Goal: Task Accomplishment & Management: Manage account settings

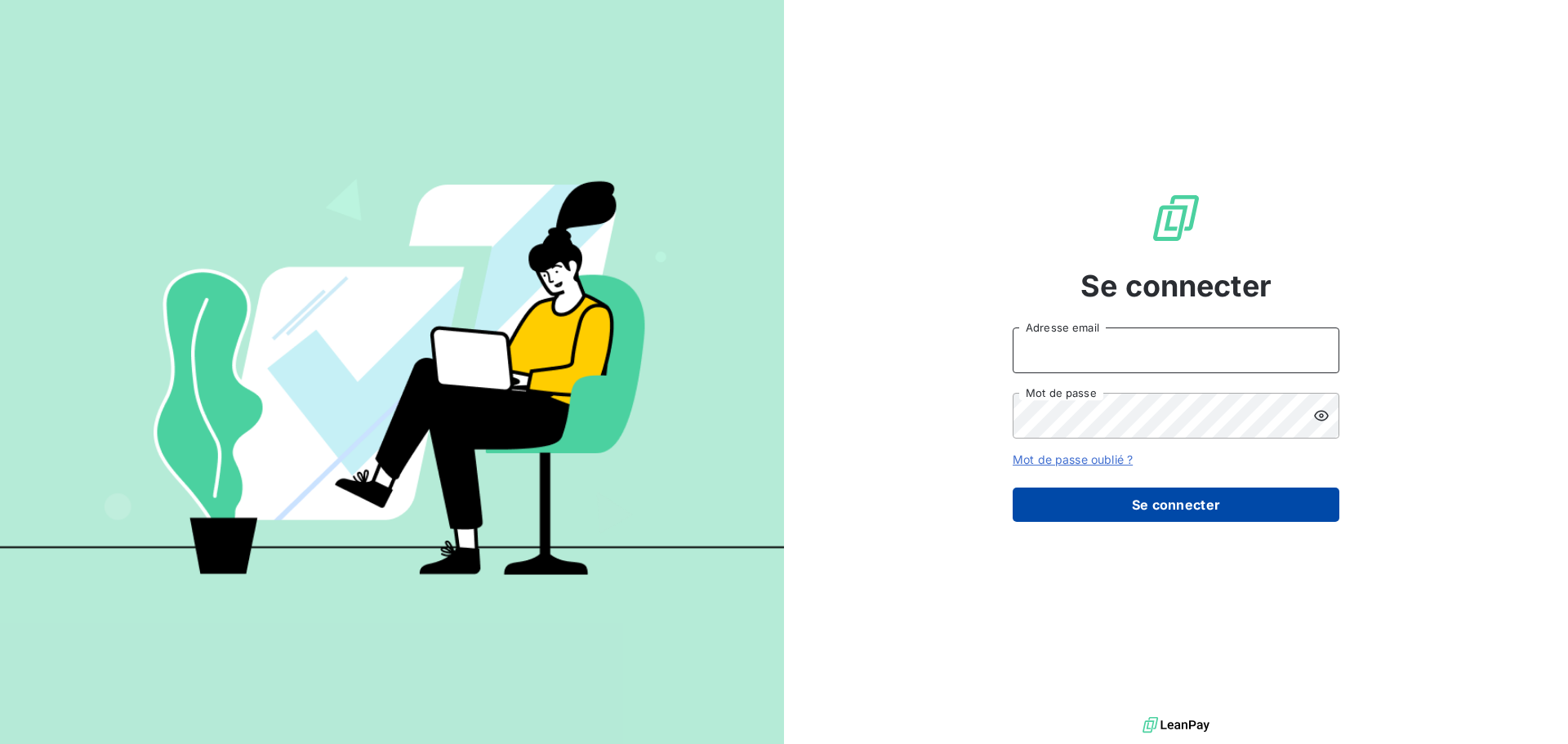
type input "[EMAIL_ADDRESS][DOMAIN_NAME]"
click at [1204, 489] on button "Se connecter" at bounding box center [1176, 504] width 327 height 34
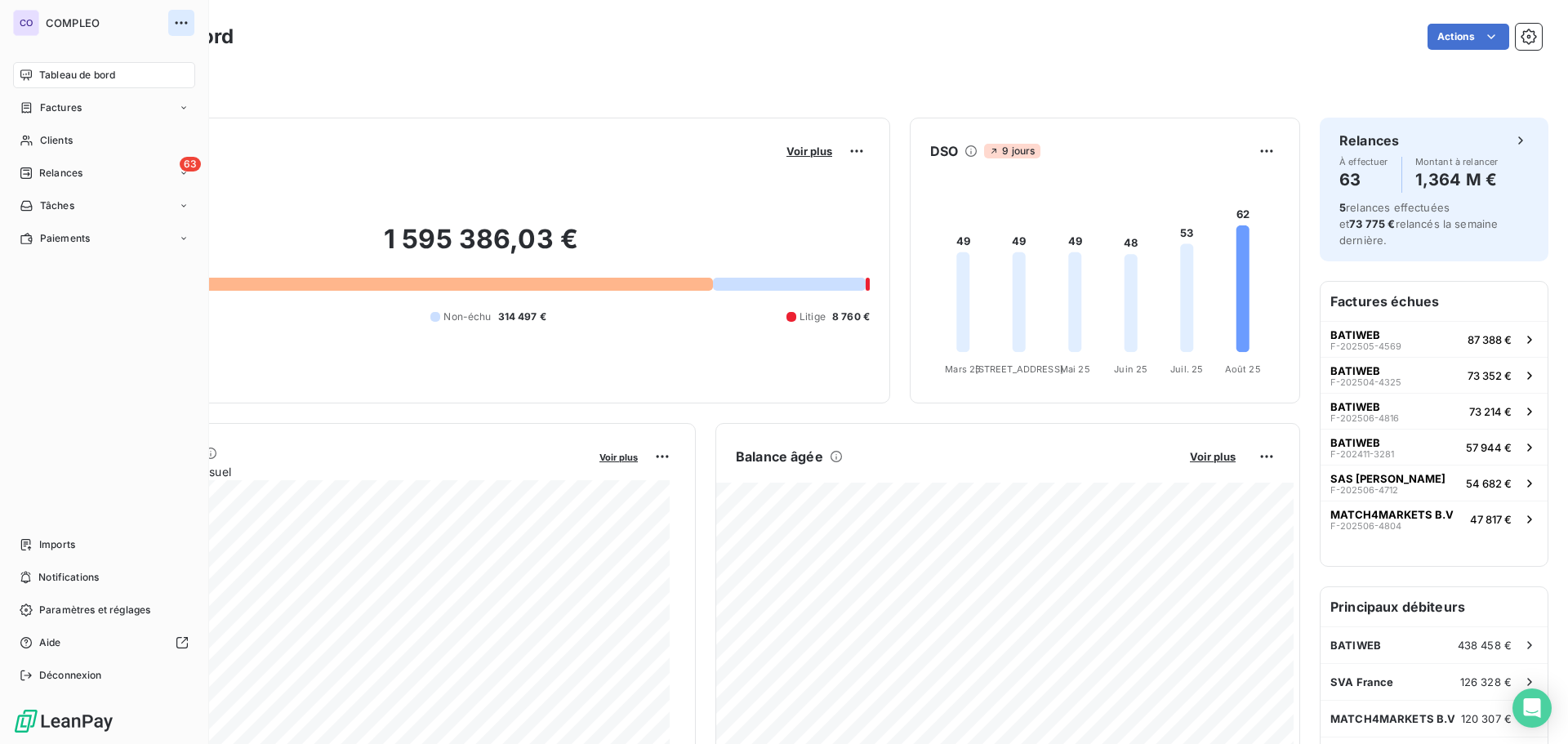
click at [175, 20] on icon "button" at bounding box center [181, 22] width 16 height 16
click at [65, 171] on span "Relances" at bounding box center [60, 172] width 43 height 14
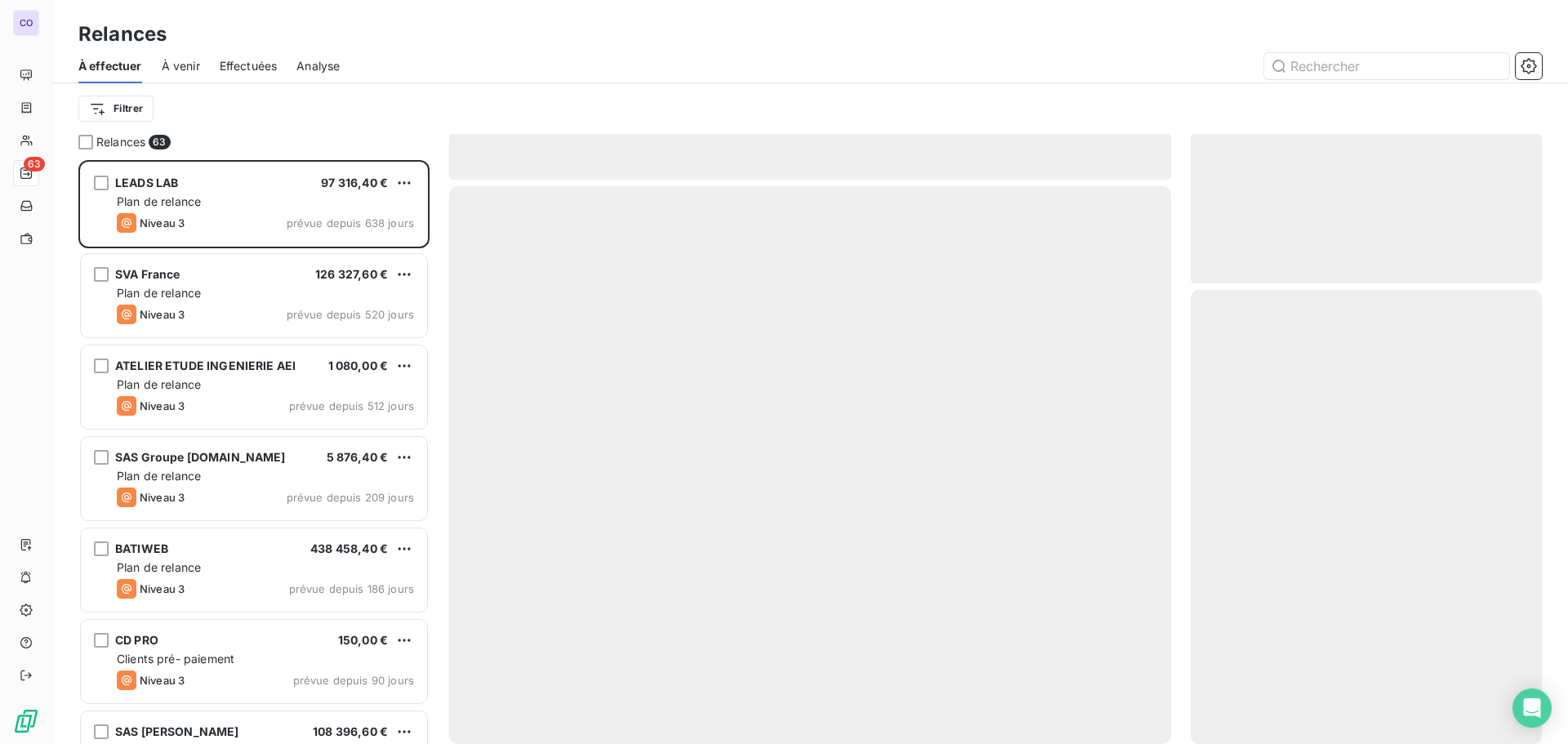
scroll to position [572, 339]
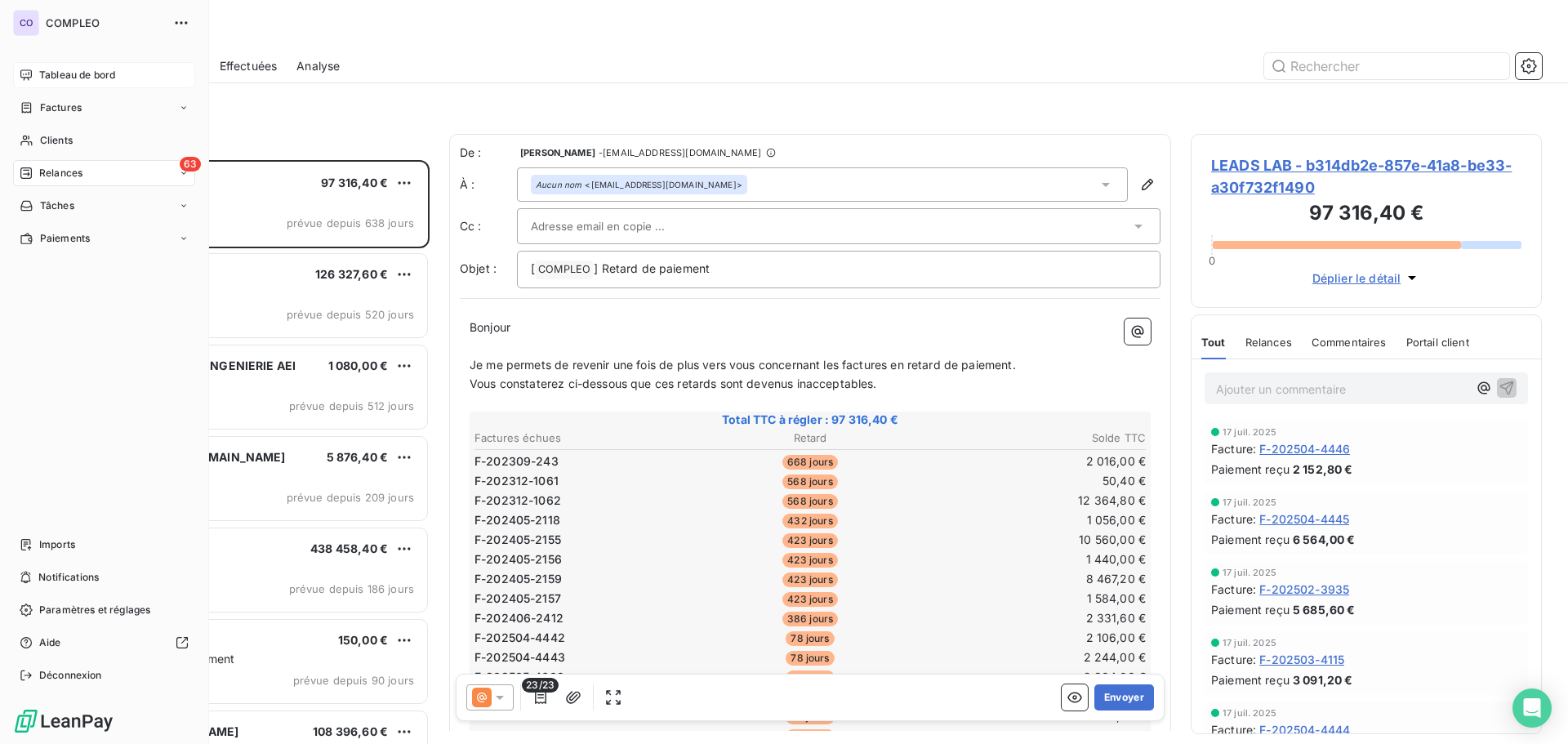
click at [69, 80] on span "Tableau de bord" at bounding box center [76, 75] width 76 height 14
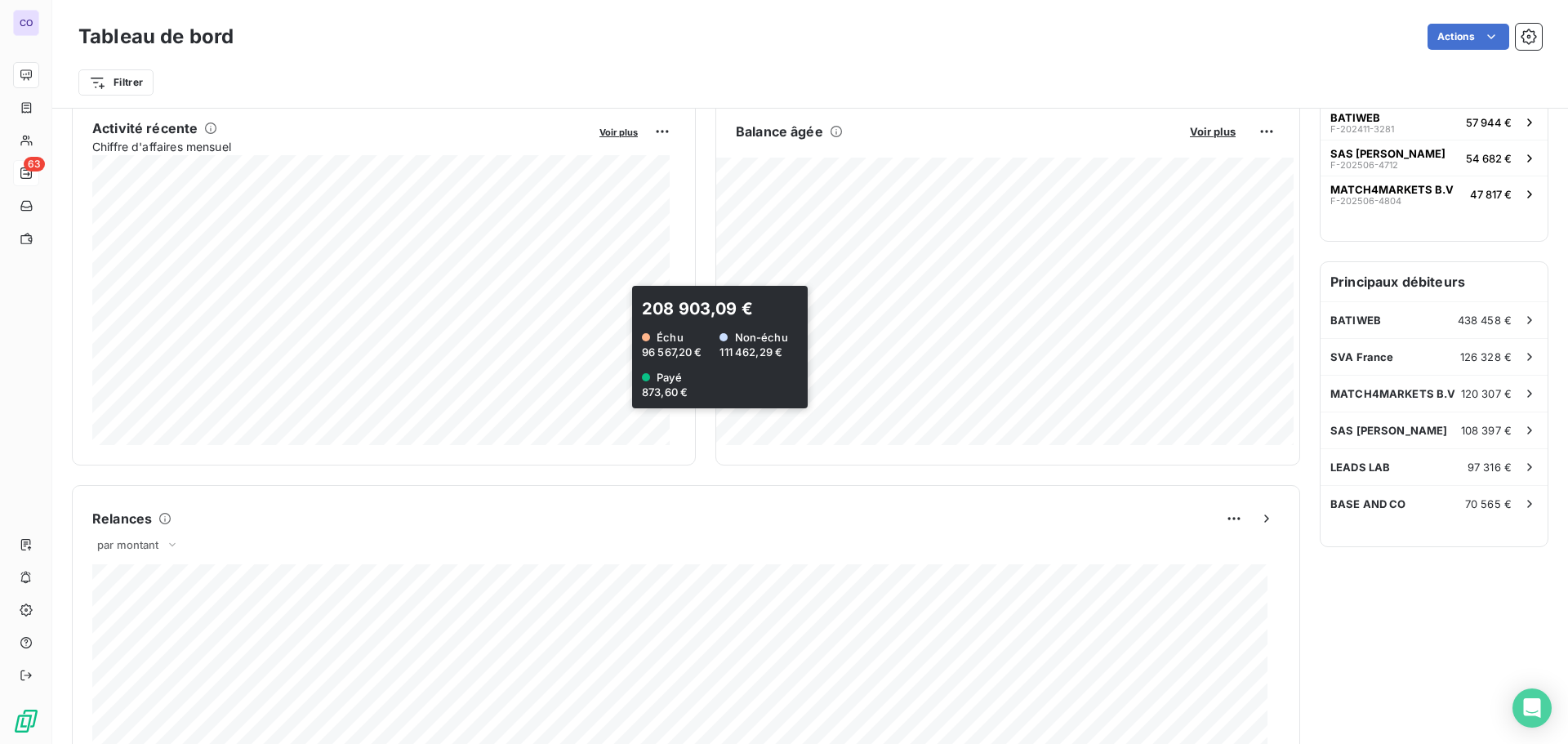
scroll to position [493, 0]
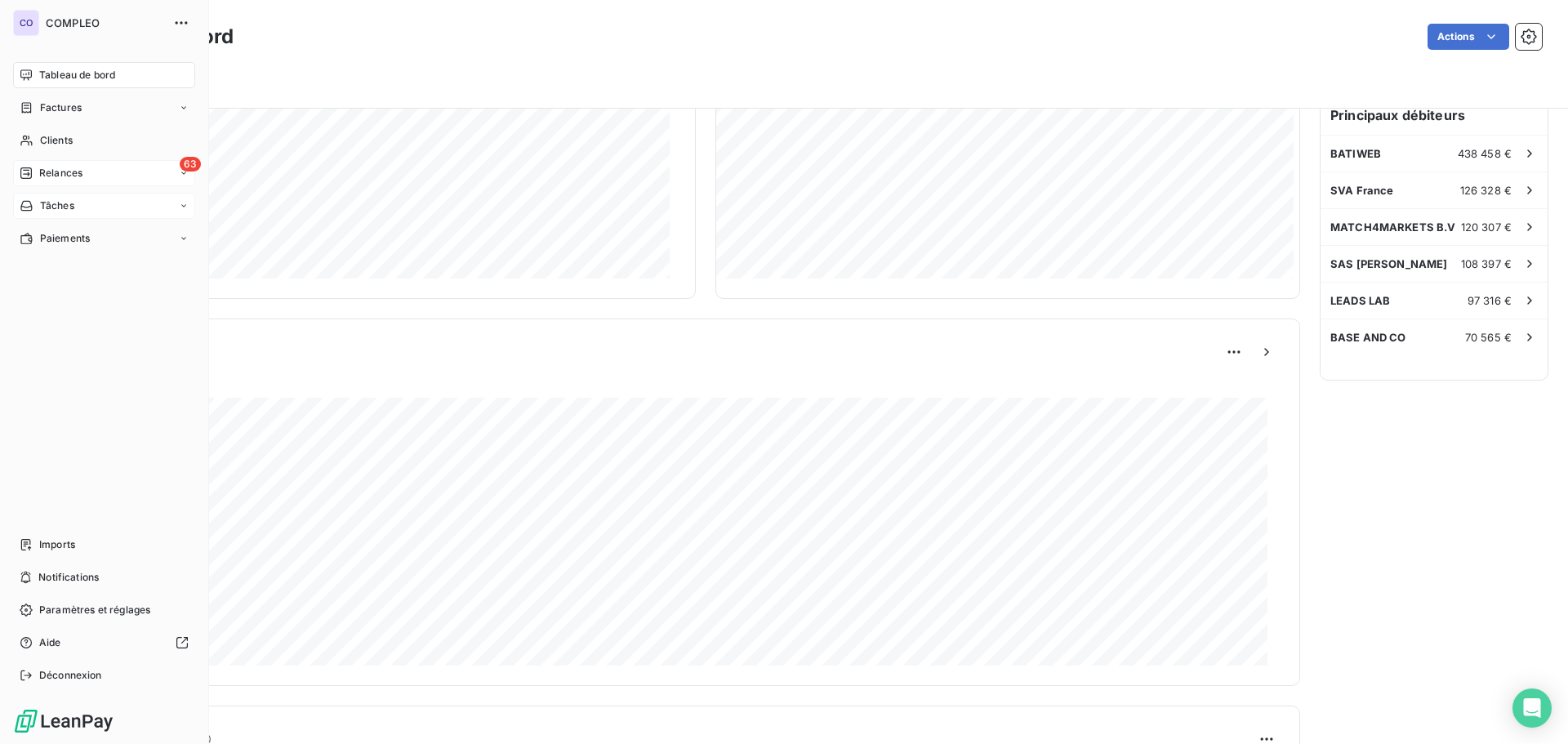
click at [88, 196] on div "Tâches" at bounding box center [104, 206] width 182 height 26
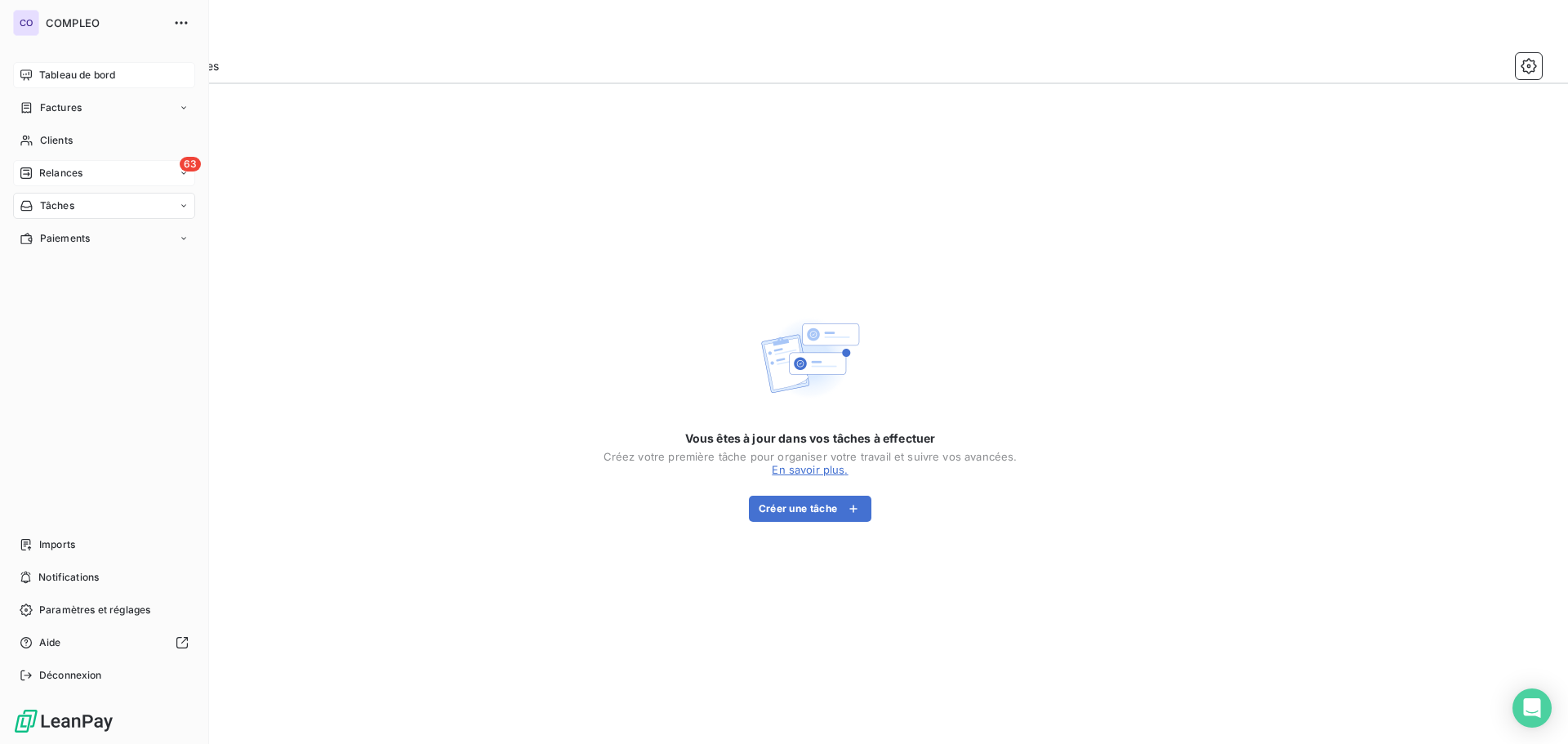
click at [37, 165] on div "63 Relances" at bounding box center [104, 172] width 182 height 26
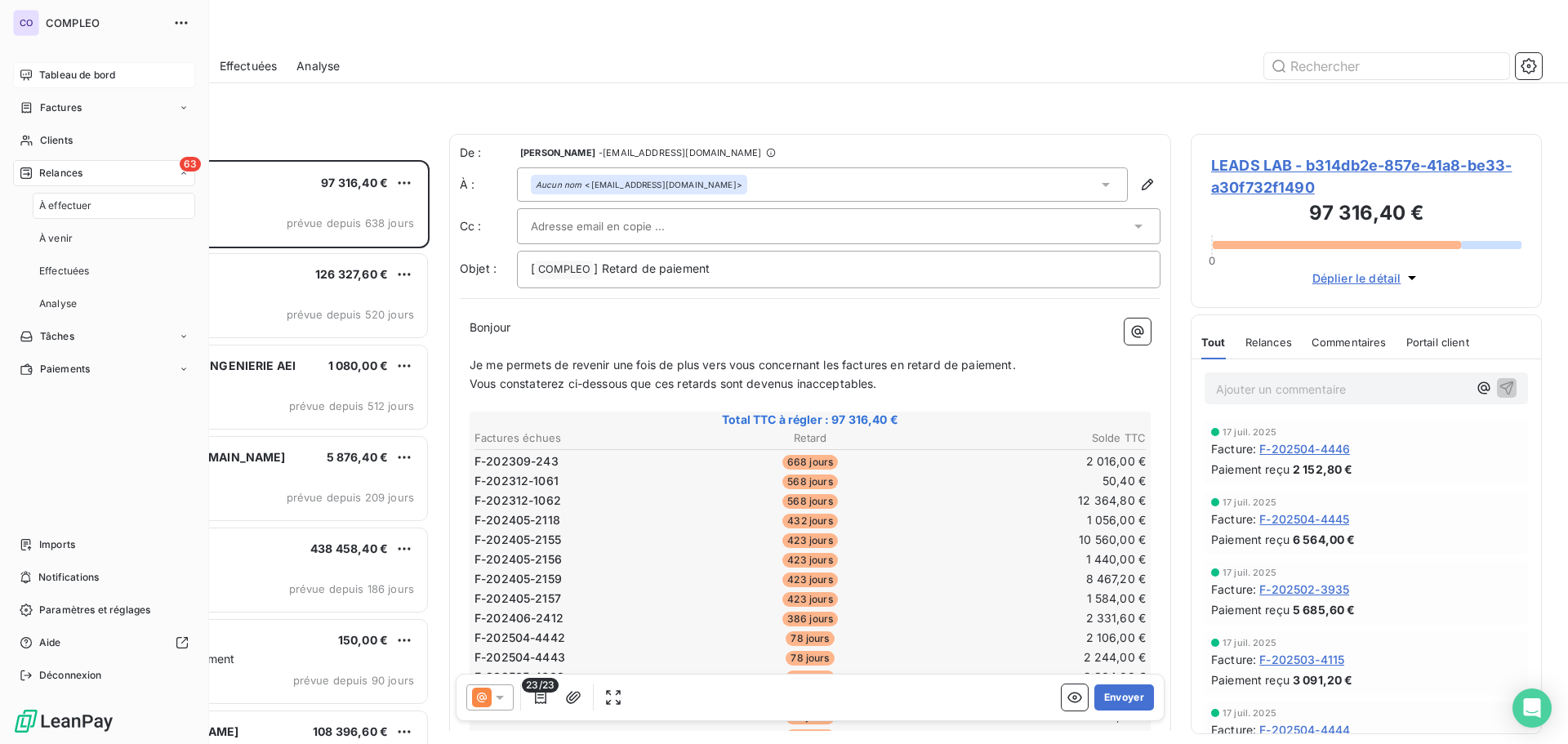
scroll to position [572, 339]
click at [68, 78] on span "Tableau de bord" at bounding box center [76, 75] width 76 height 14
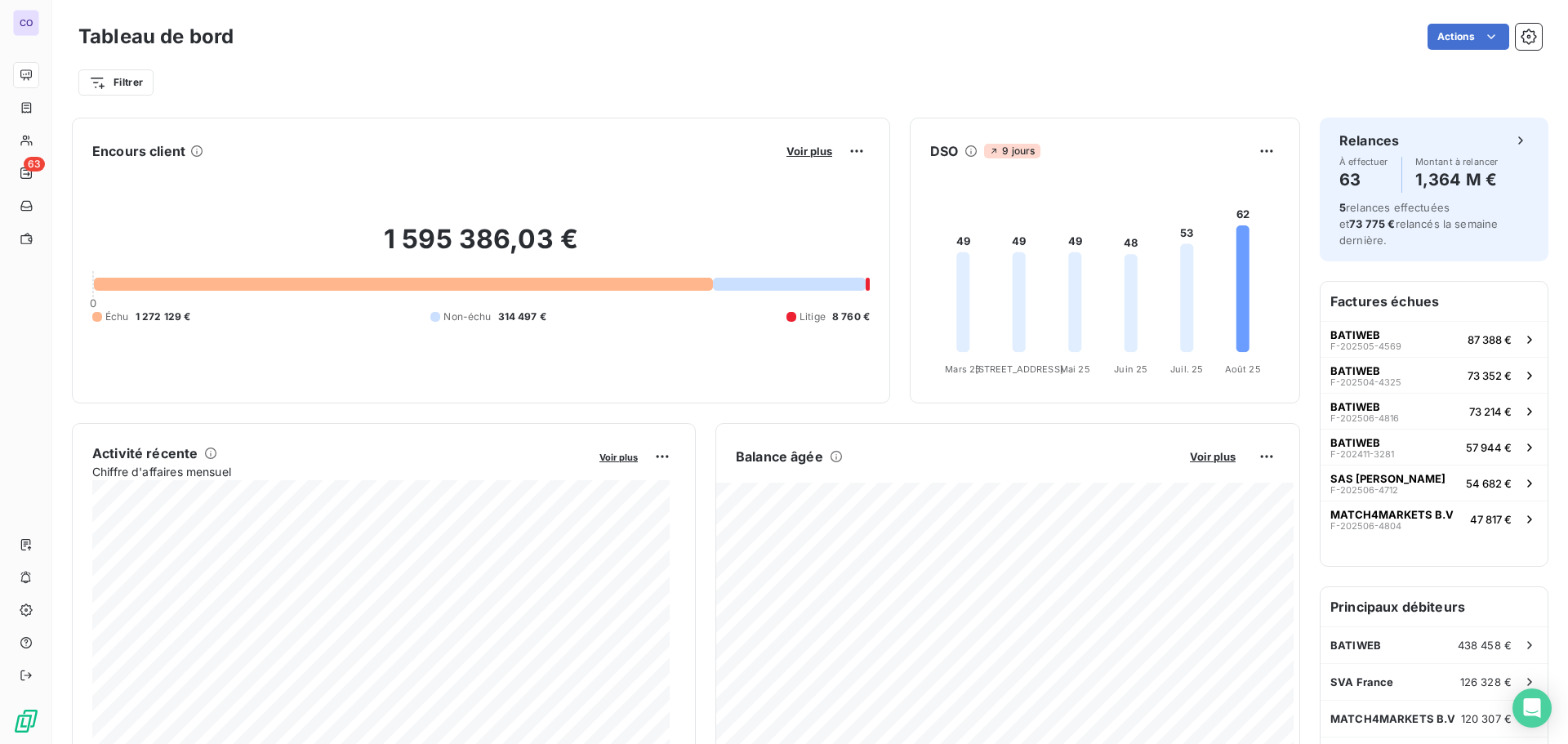
click at [1049, 106] on html "CO 63 Tableau de bord Actions Filtrer Encours client Voir plus 1 595 386,03 € 0…" at bounding box center [784, 372] width 1568 height 744
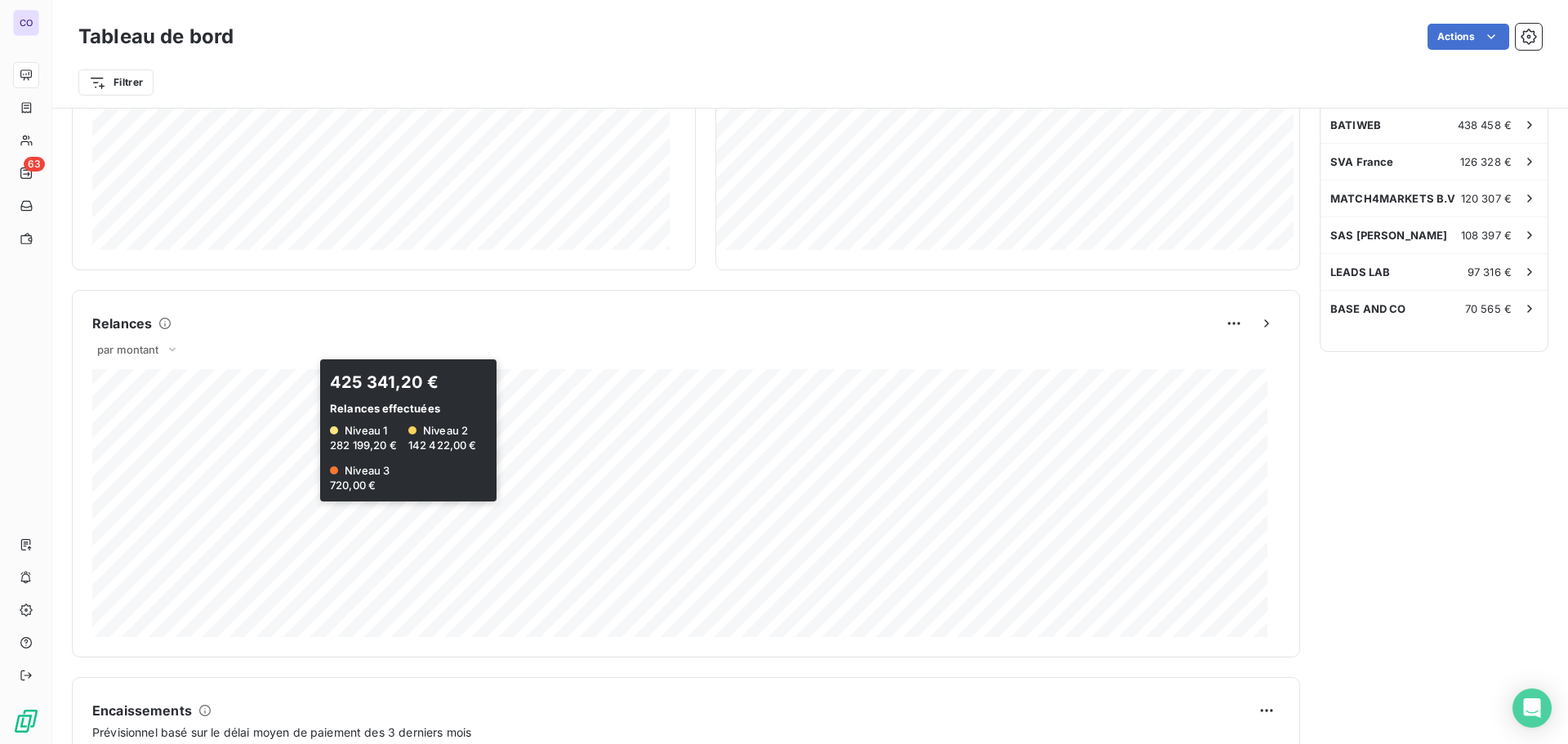
scroll to position [31, 0]
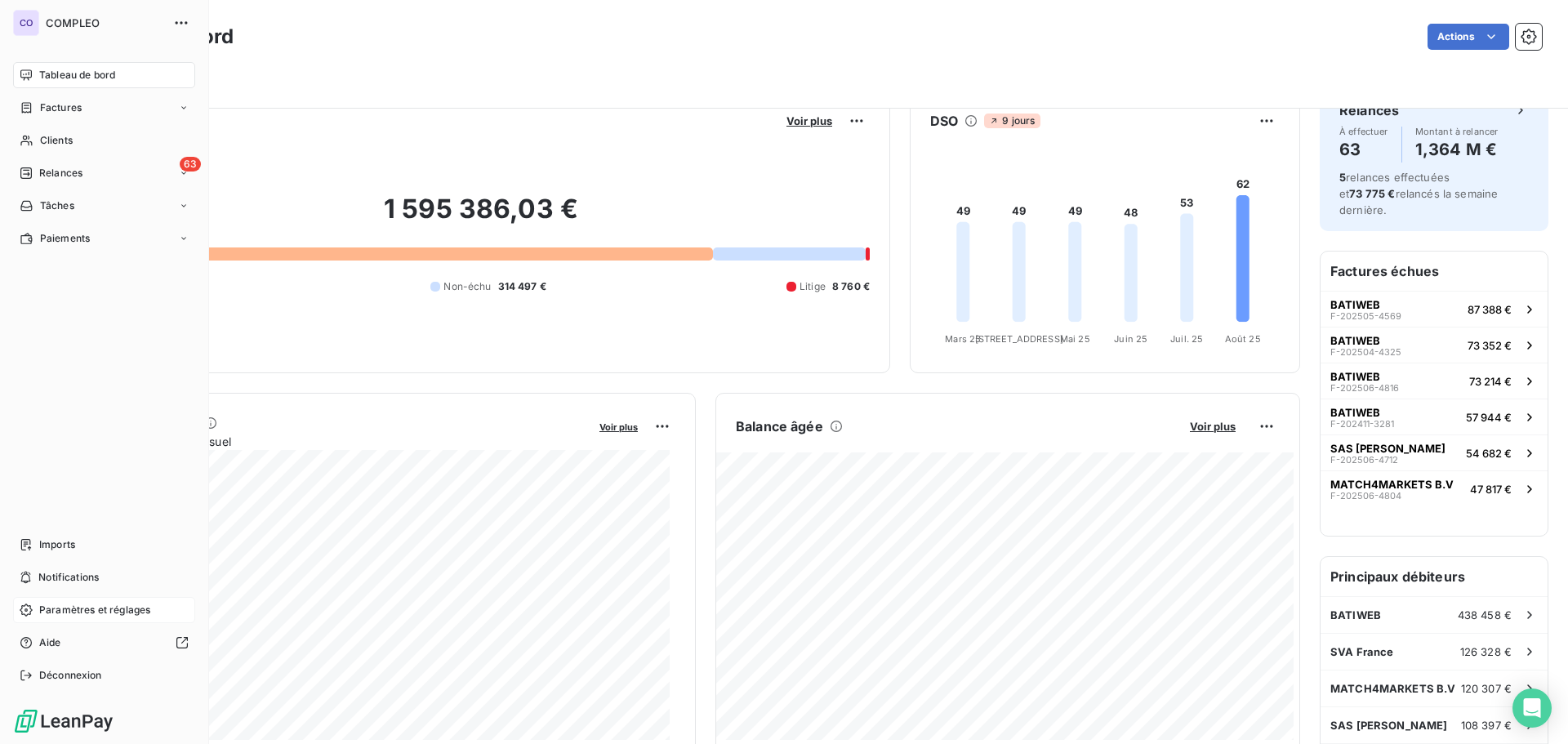
click at [35, 612] on div "Paramètres et réglages" at bounding box center [104, 610] width 182 height 26
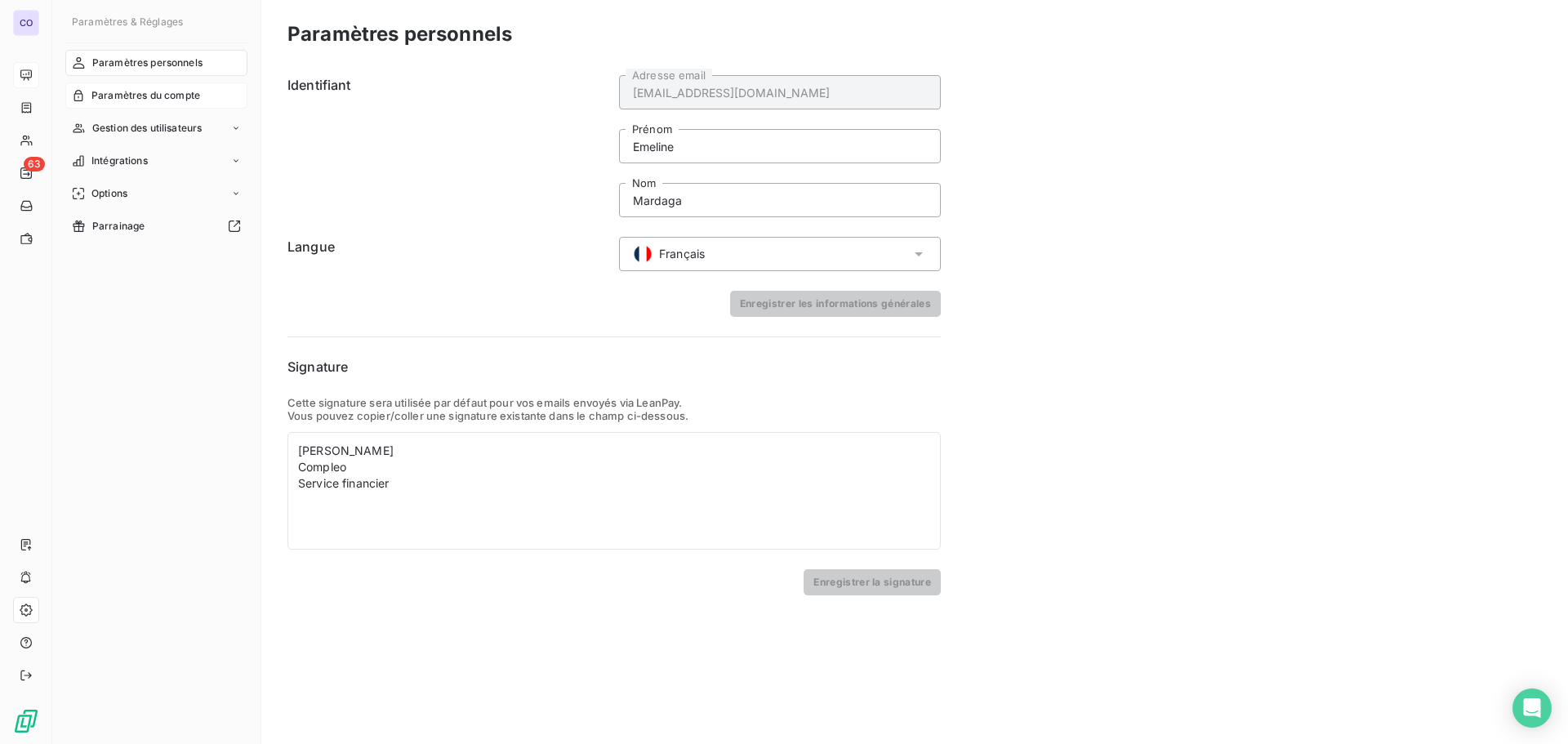
click at [134, 88] on span "Paramètres du compte" at bounding box center [146, 95] width 109 height 14
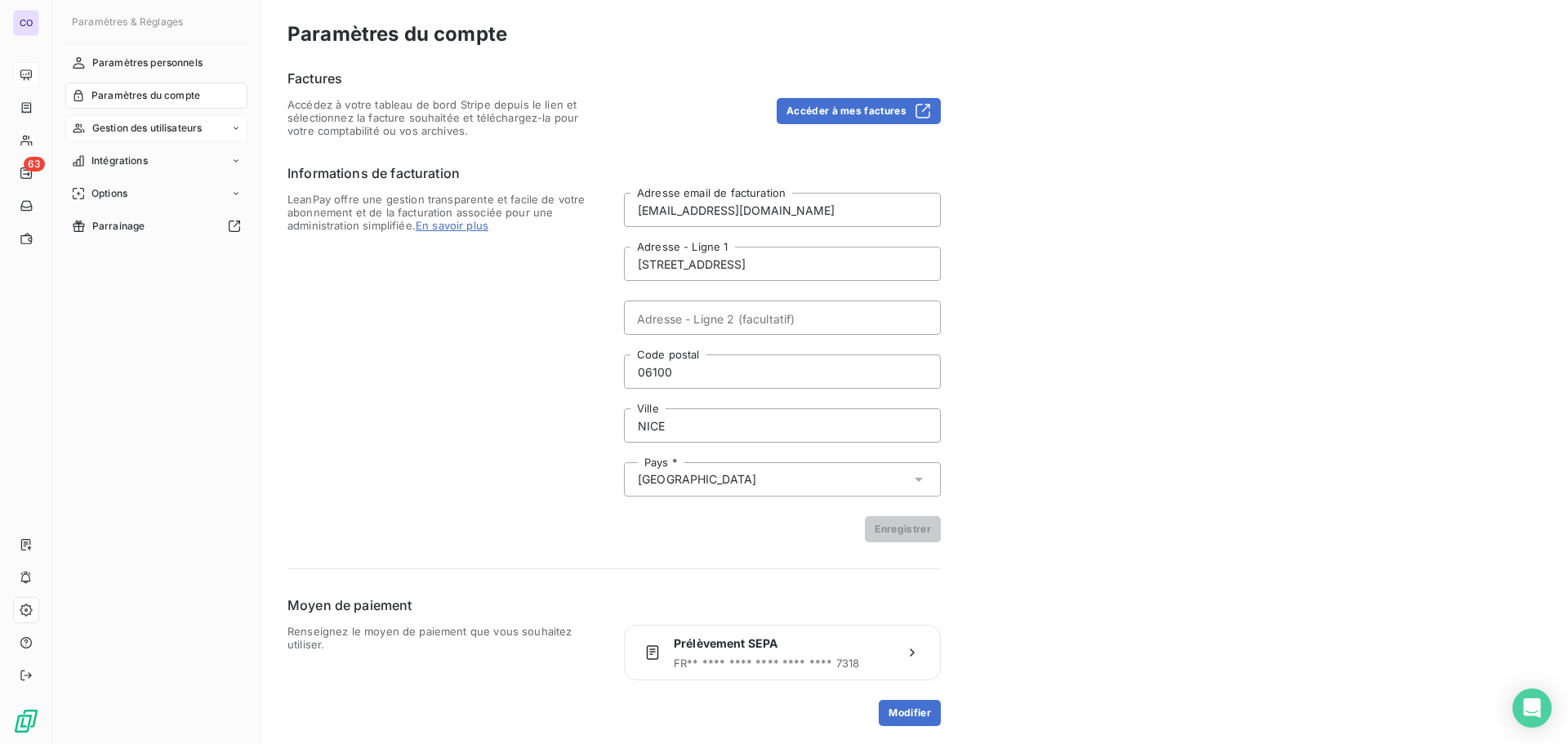
click at [127, 127] on span "Gestion des utilisateurs" at bounding box center [148, 127] width 110 height 14
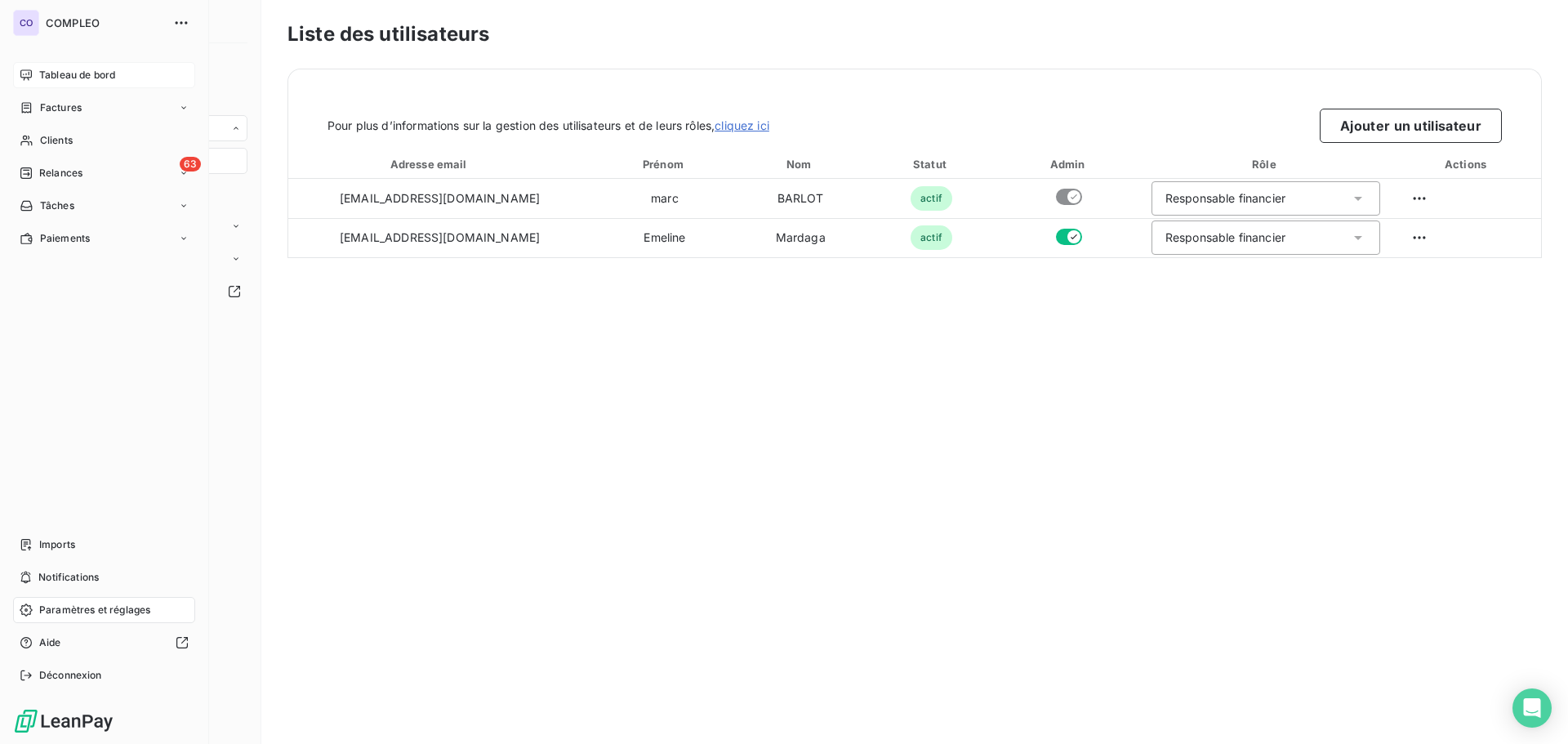
click at [53, 172] on span "Relances" at bounding box center [60, 172] width 43 height 14
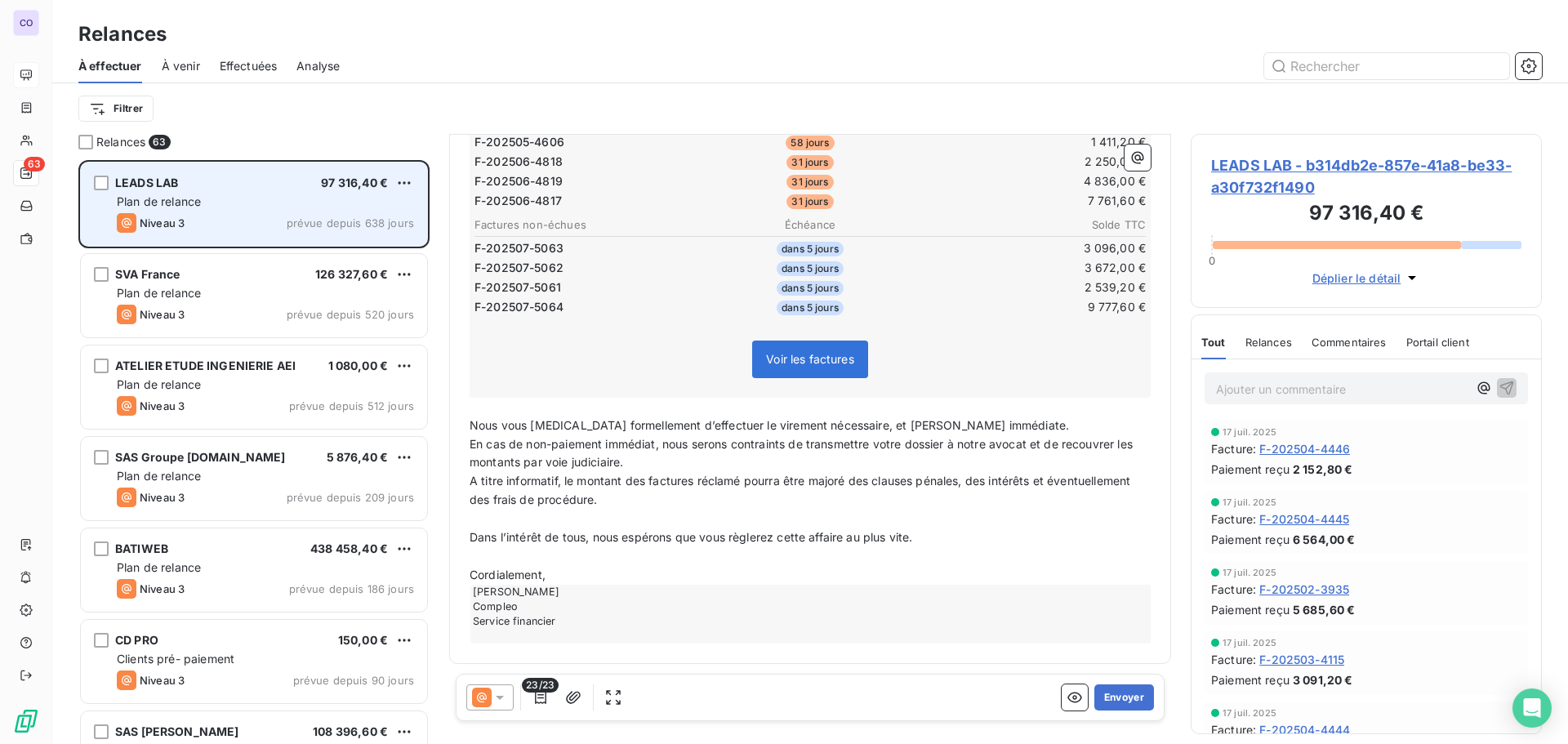
scroll to position [124, 0]
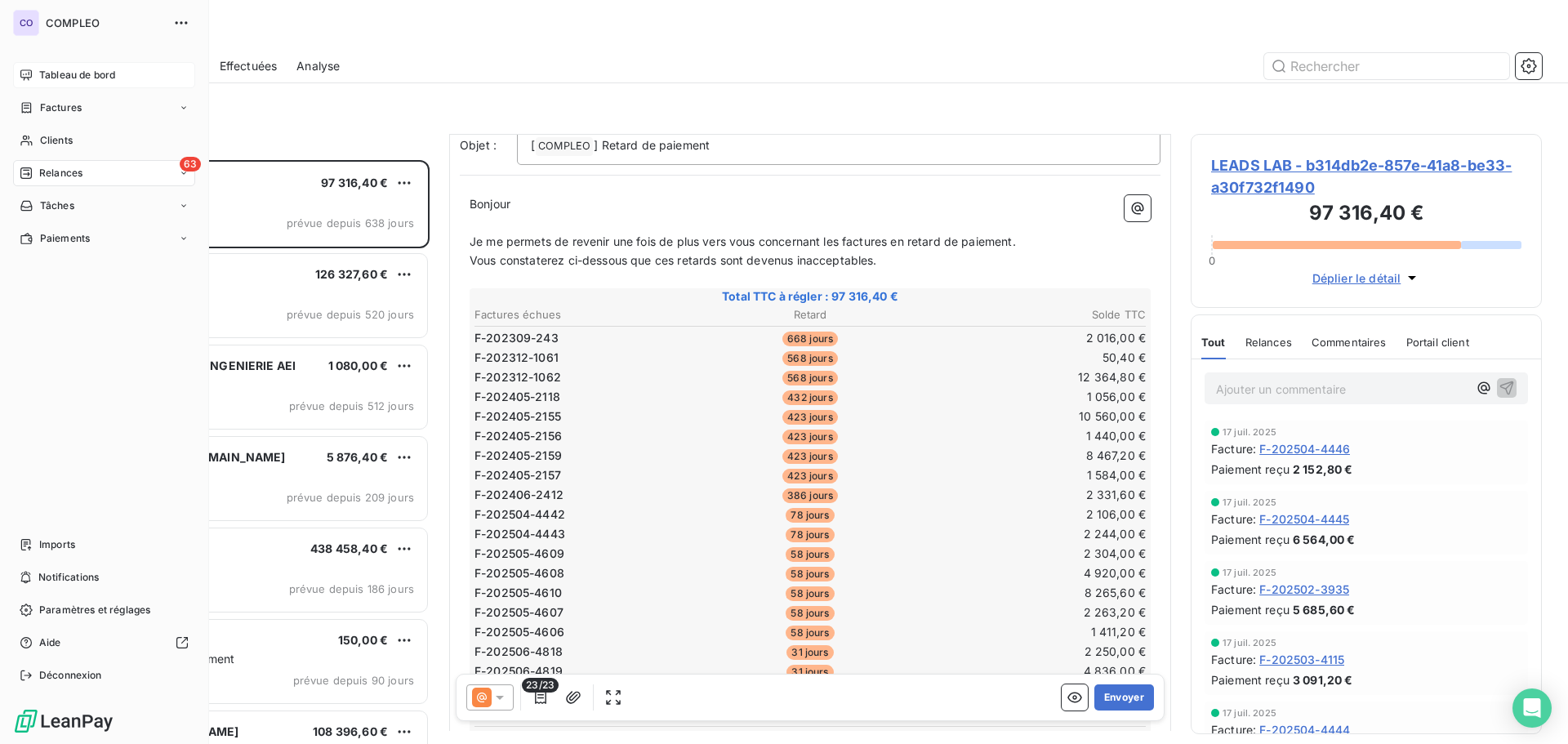
click at [29, 20] on div "CO" at bounding box center [25, 23] width 26 height 26
click at [58, 20] on span "COMPLEO" at bounding box center [104, 22] width 117 height 13
click at [87, 138] on div "Clients" at bounding box center [104, 140] width 182 height 26
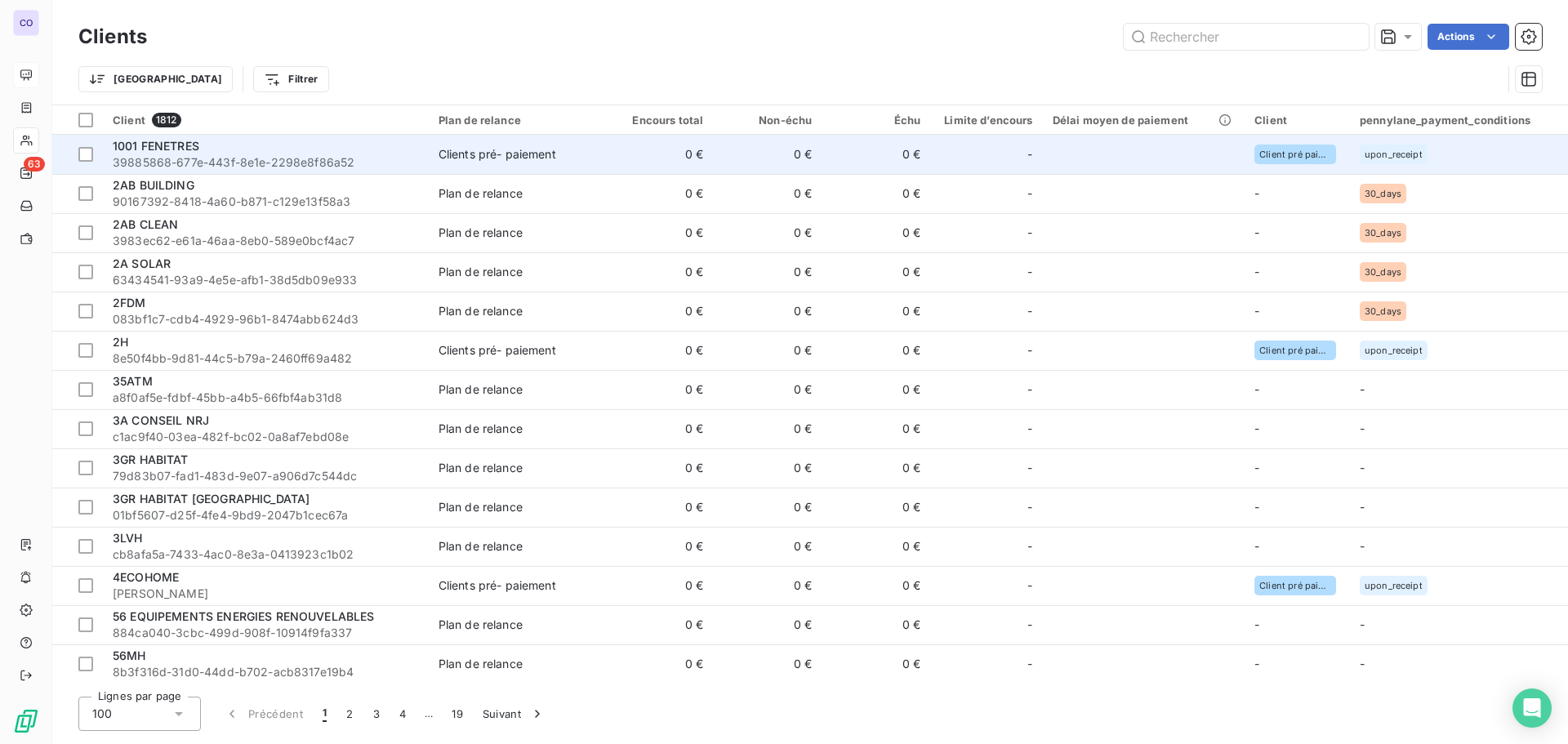
click at [1305, 155] on span "Client pré paiement" at bounding box center [1294, 155] width 72 height 10
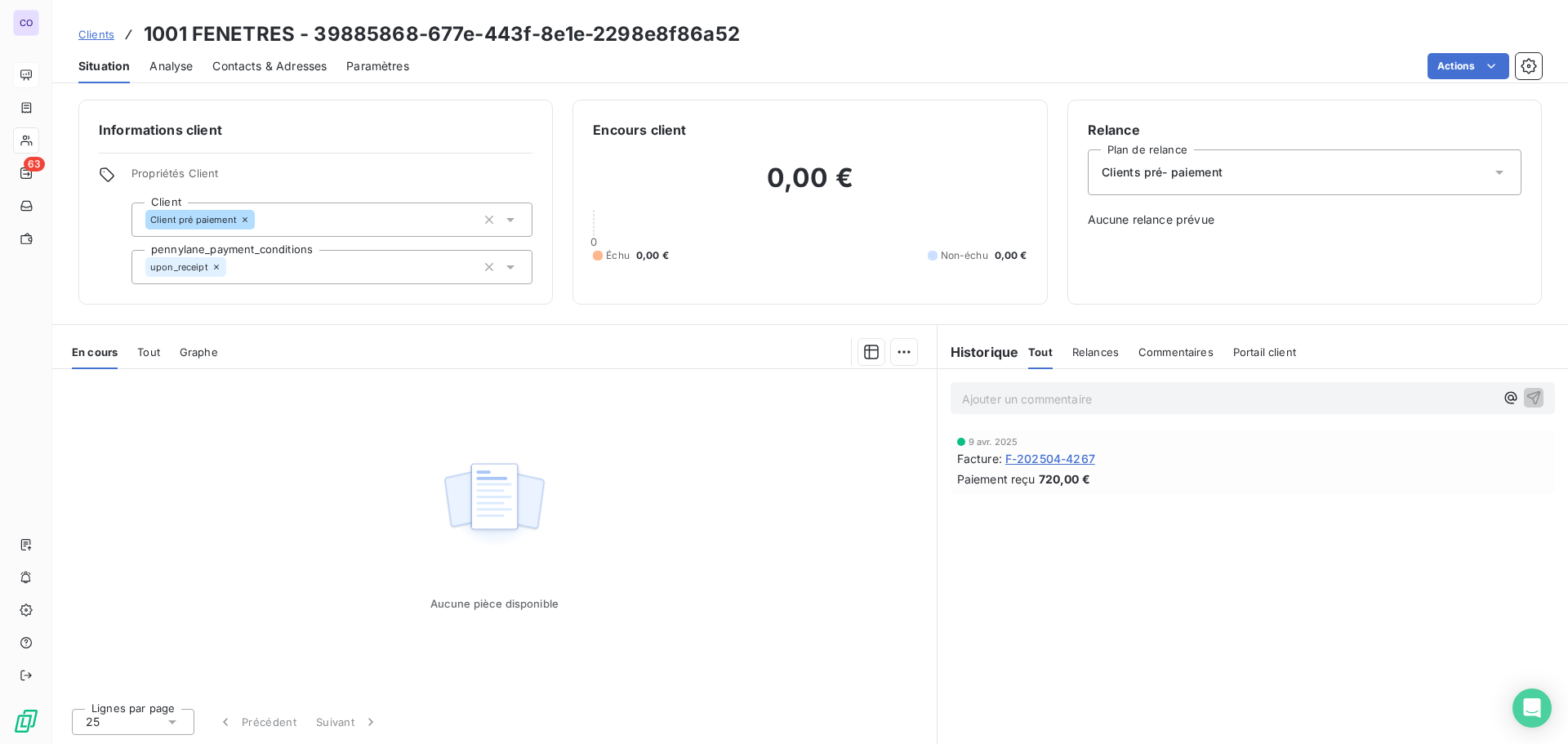
click at [391, 62] on span "Paramètres" at bounding box center [378, 65] width 63 height 16
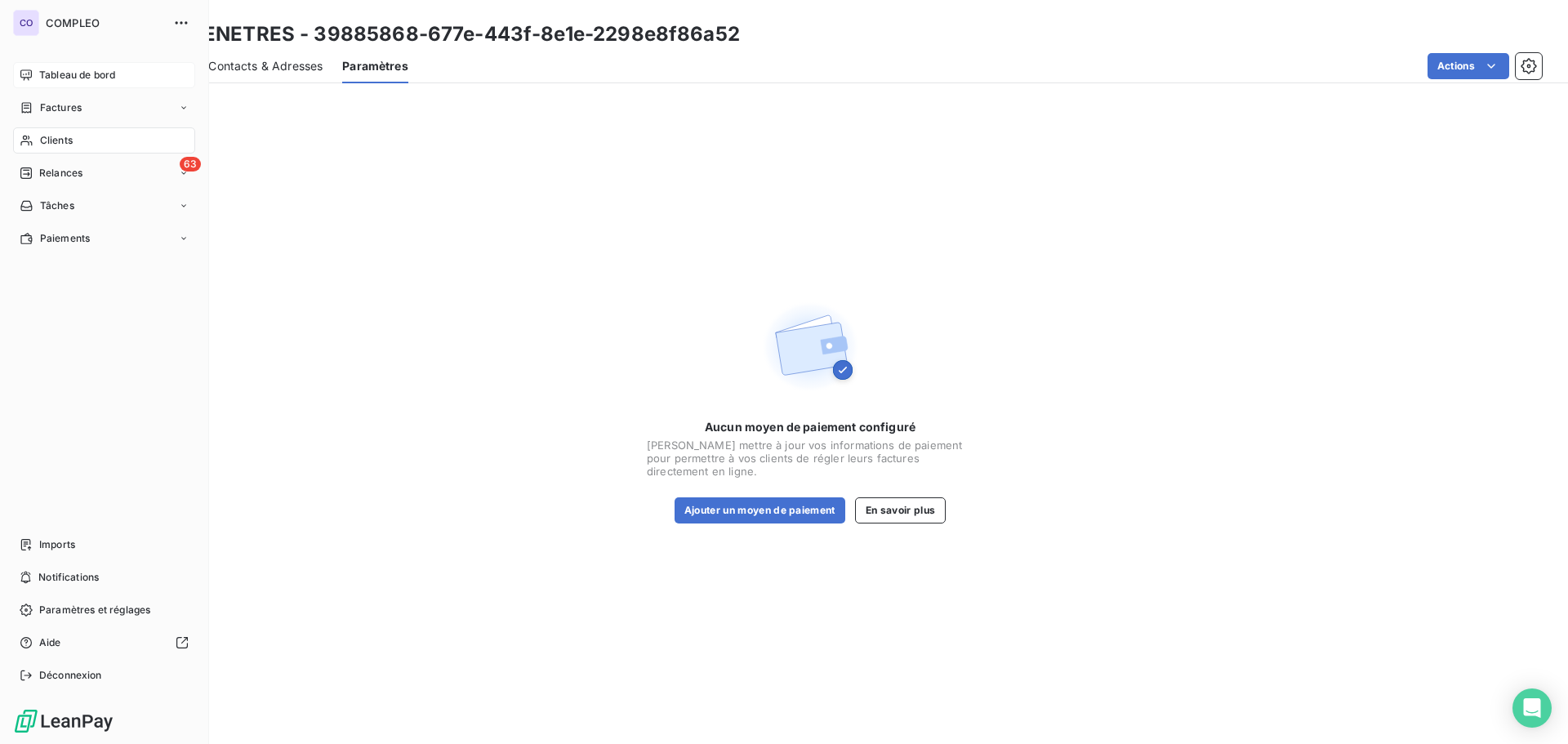
click at [61, 172] on span "Relances" at bounding box center [60, 172] width 43 height 14
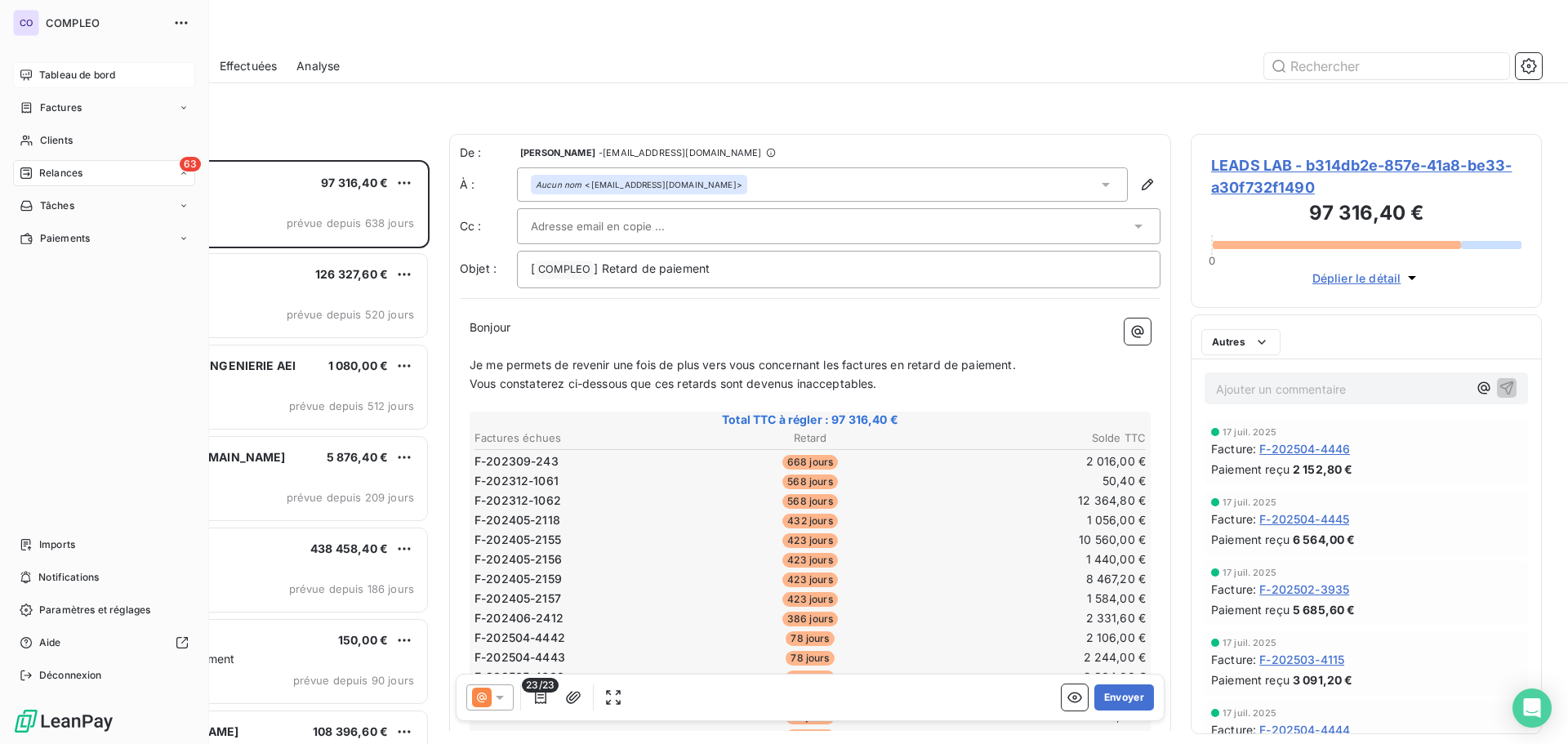
scroll to position [572, 339]
click at [168, 80] on div "Tableau de bord" at bounding box center [104, 75] width 182 height 26
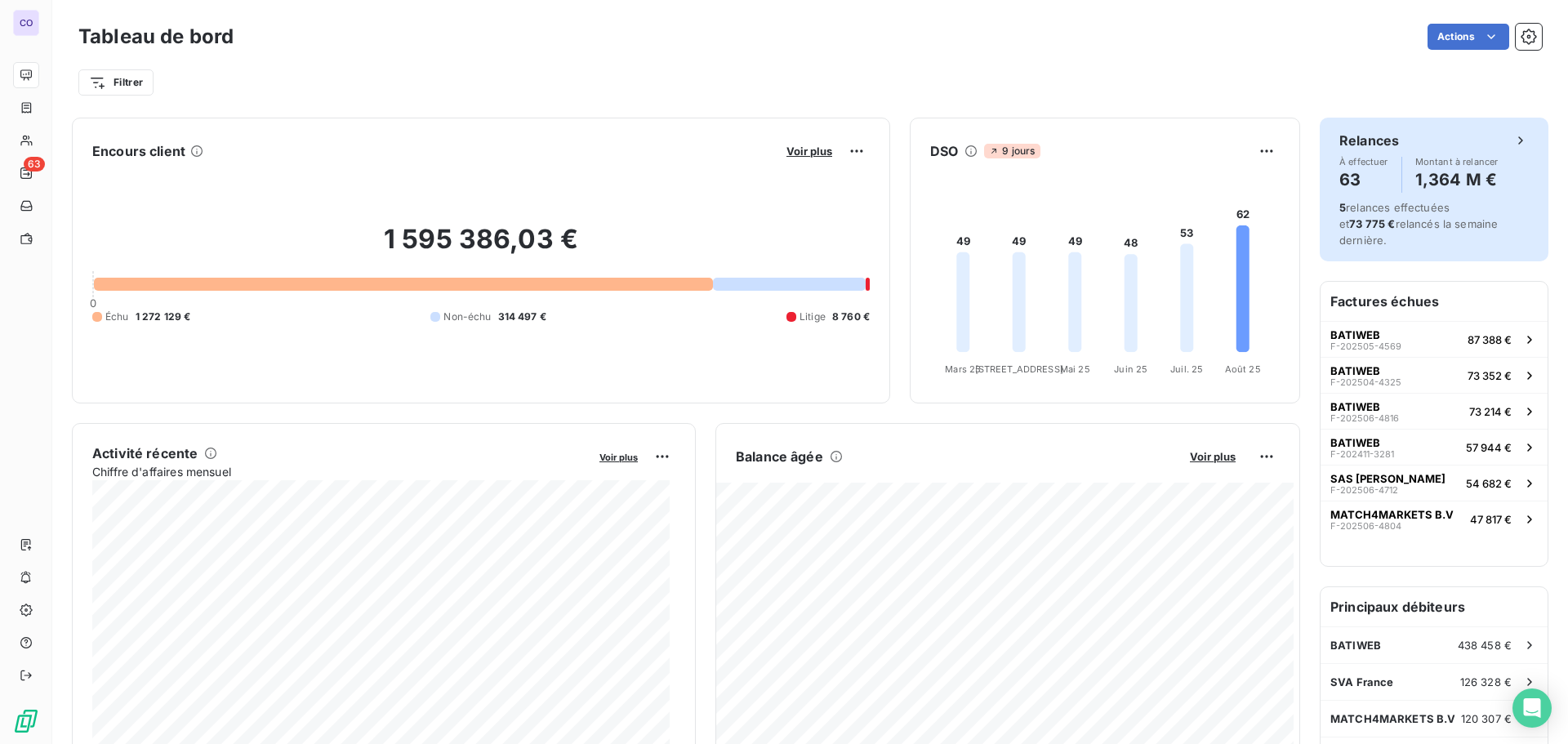
click at [1498, 140] on div "Relances" at bounding box center [1434, 140] width 189 height 20
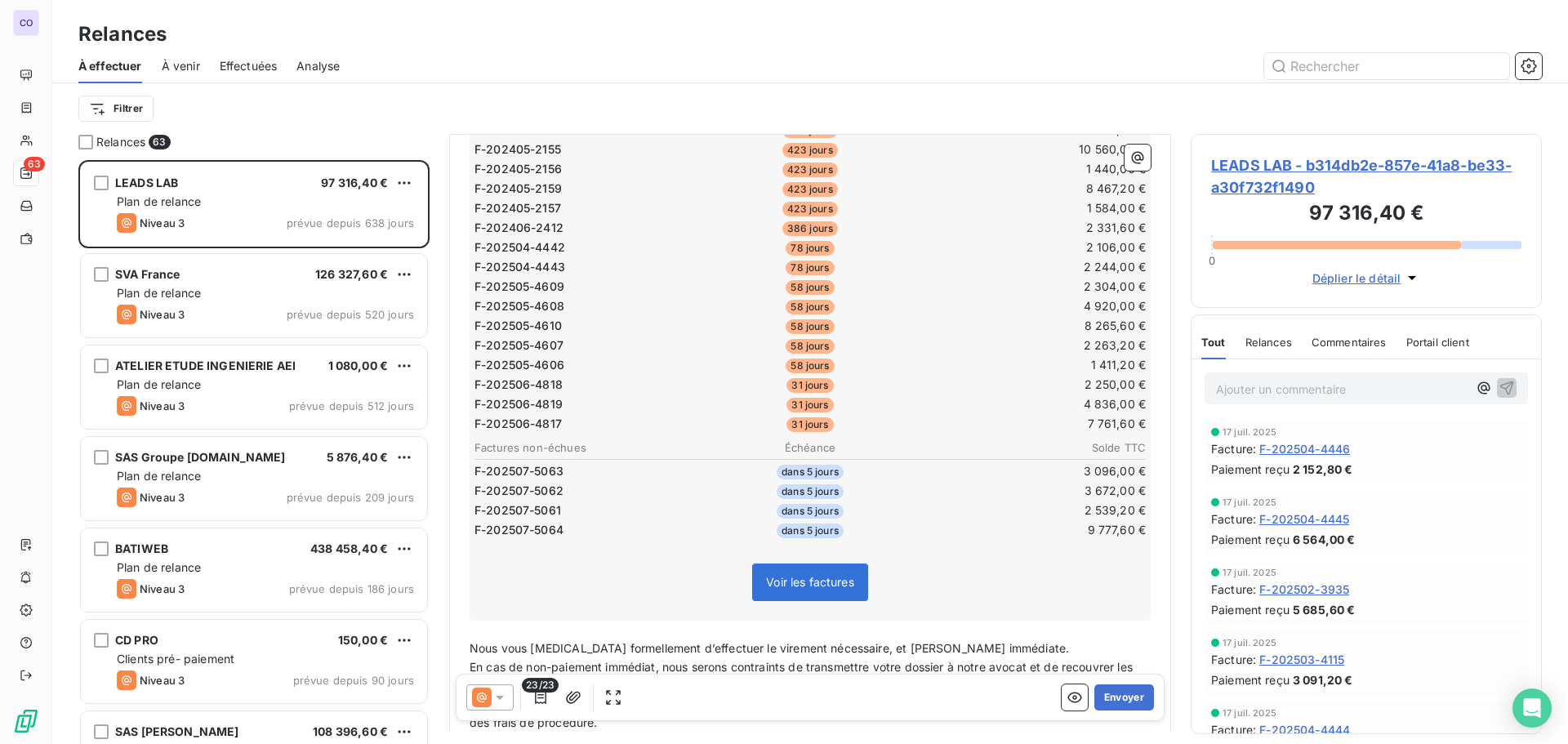
scroll to position [614, 0]
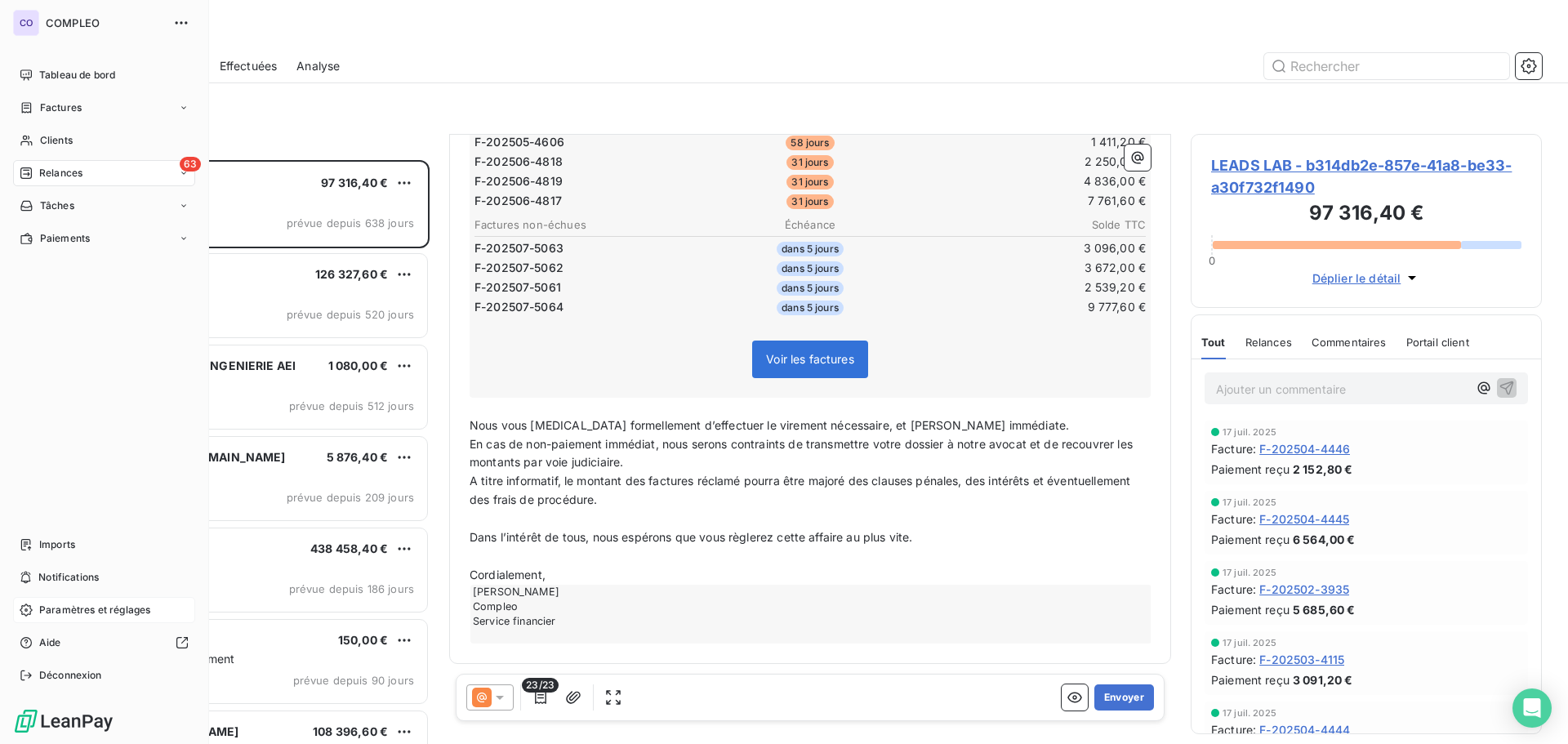
click at [72, 612] on span "Paramètres et réglages" at bounding box center [94, 609] width 111 height 14
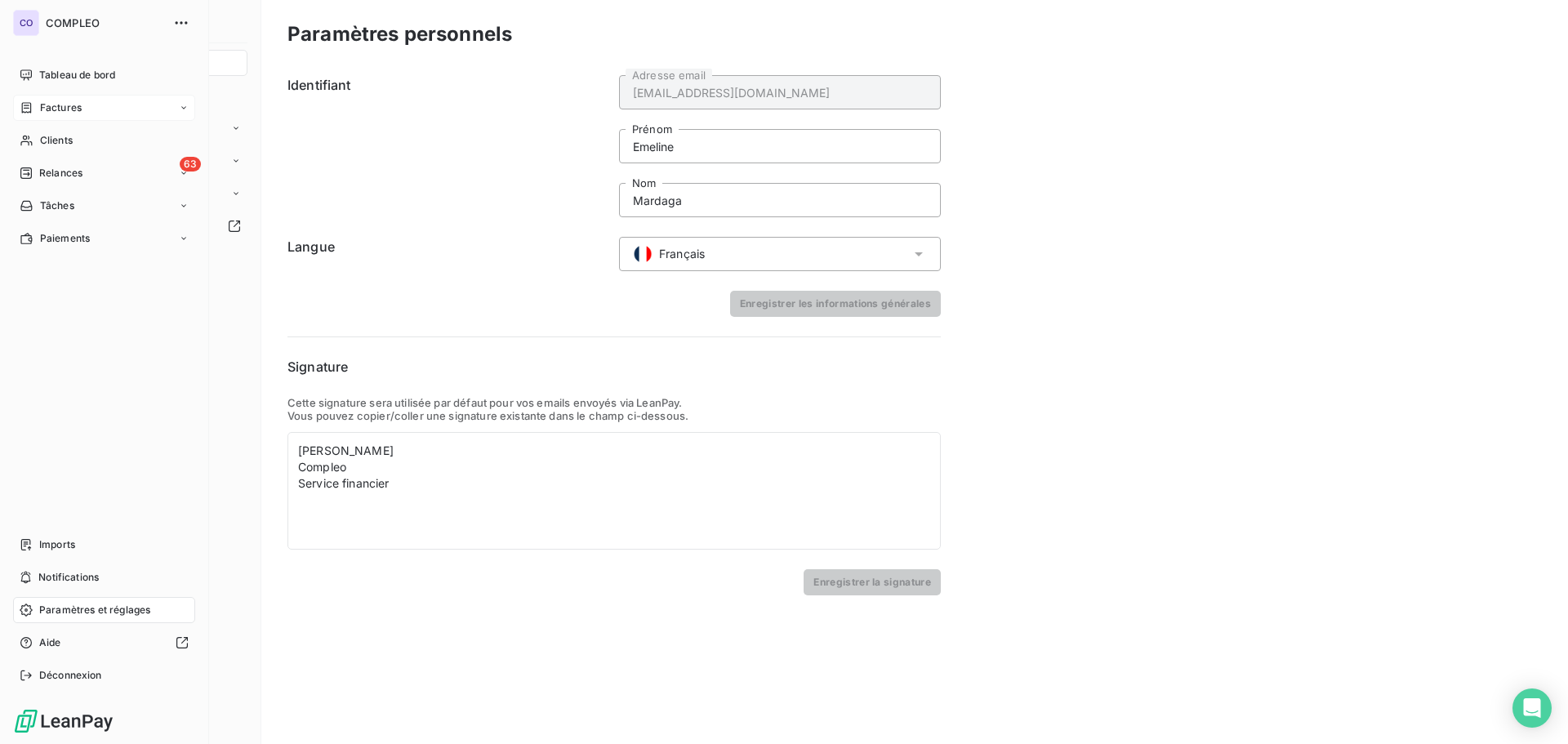
click at [44, 107] on span "Factures" at bounding box center [60, 107] width 42 height 14
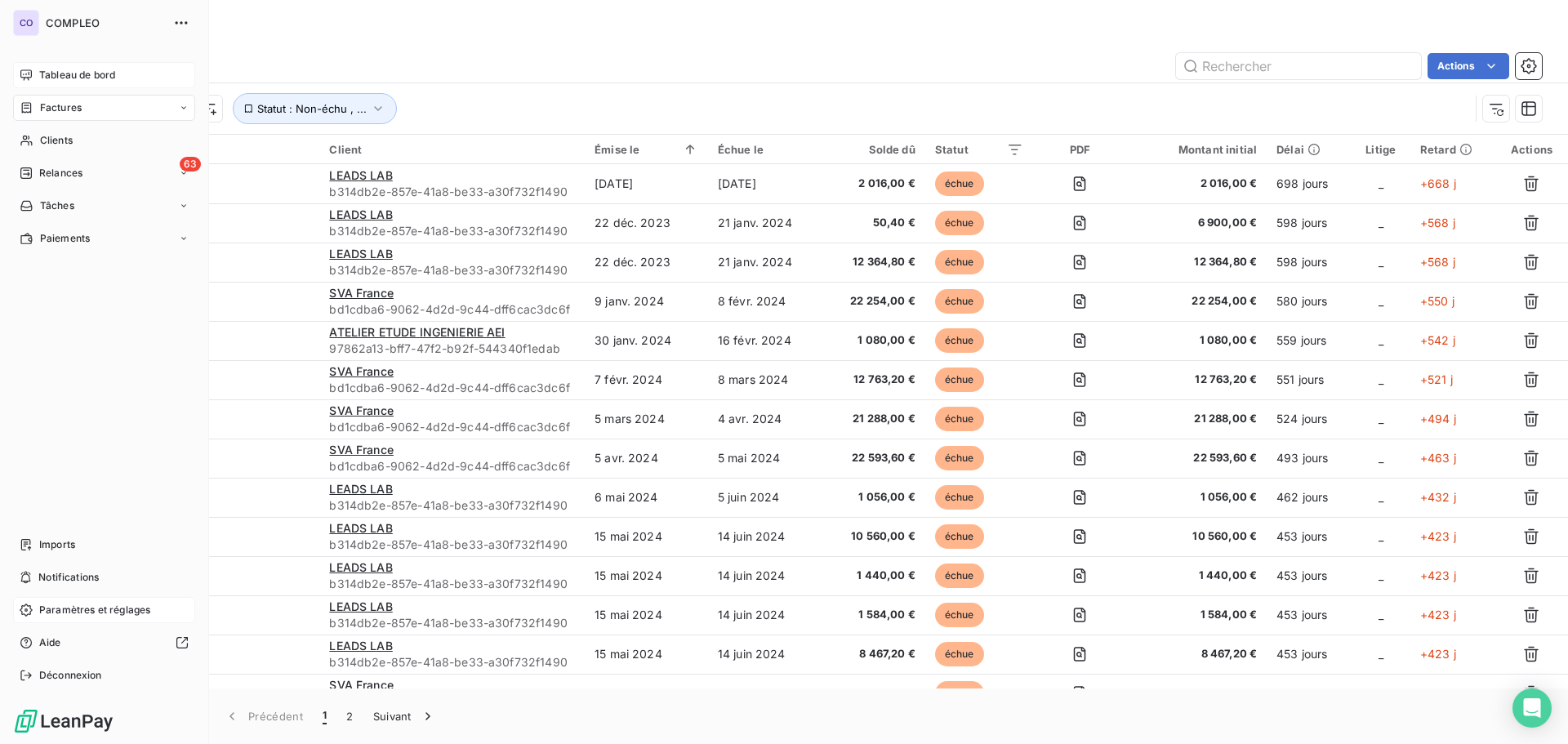
click at [26, 70] on icon at bounding box center [25, 75] width 13 height 13
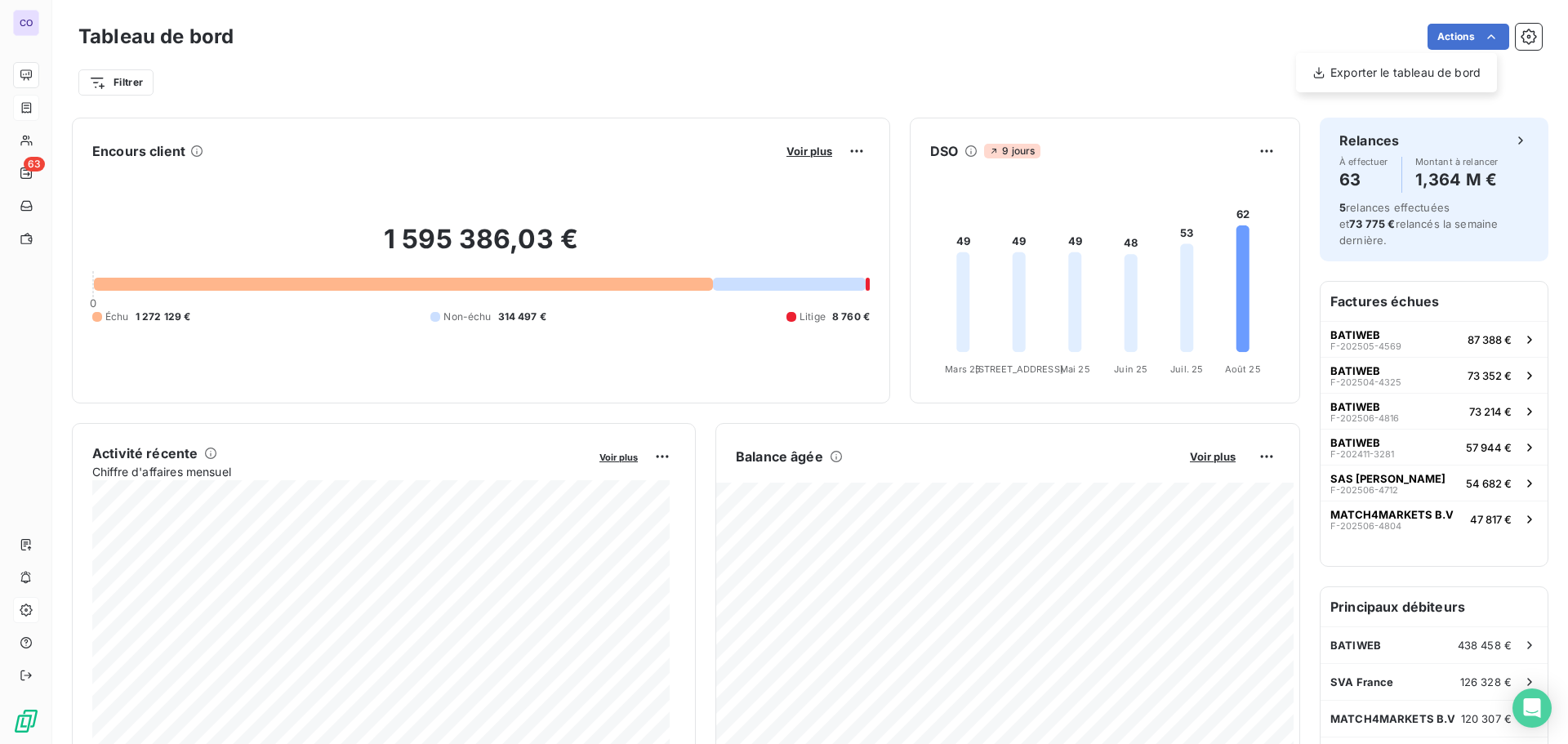
click at [1514, 40] on html "CO 63 Tableau de bord Actions Exporter le tableau de bord Filtrer Encours clien…" at bounding box center [784, 372] width 1568 height 744
click at [1520, 40] on icon "button" at bounding box center [1528, 37] width 16 height 16
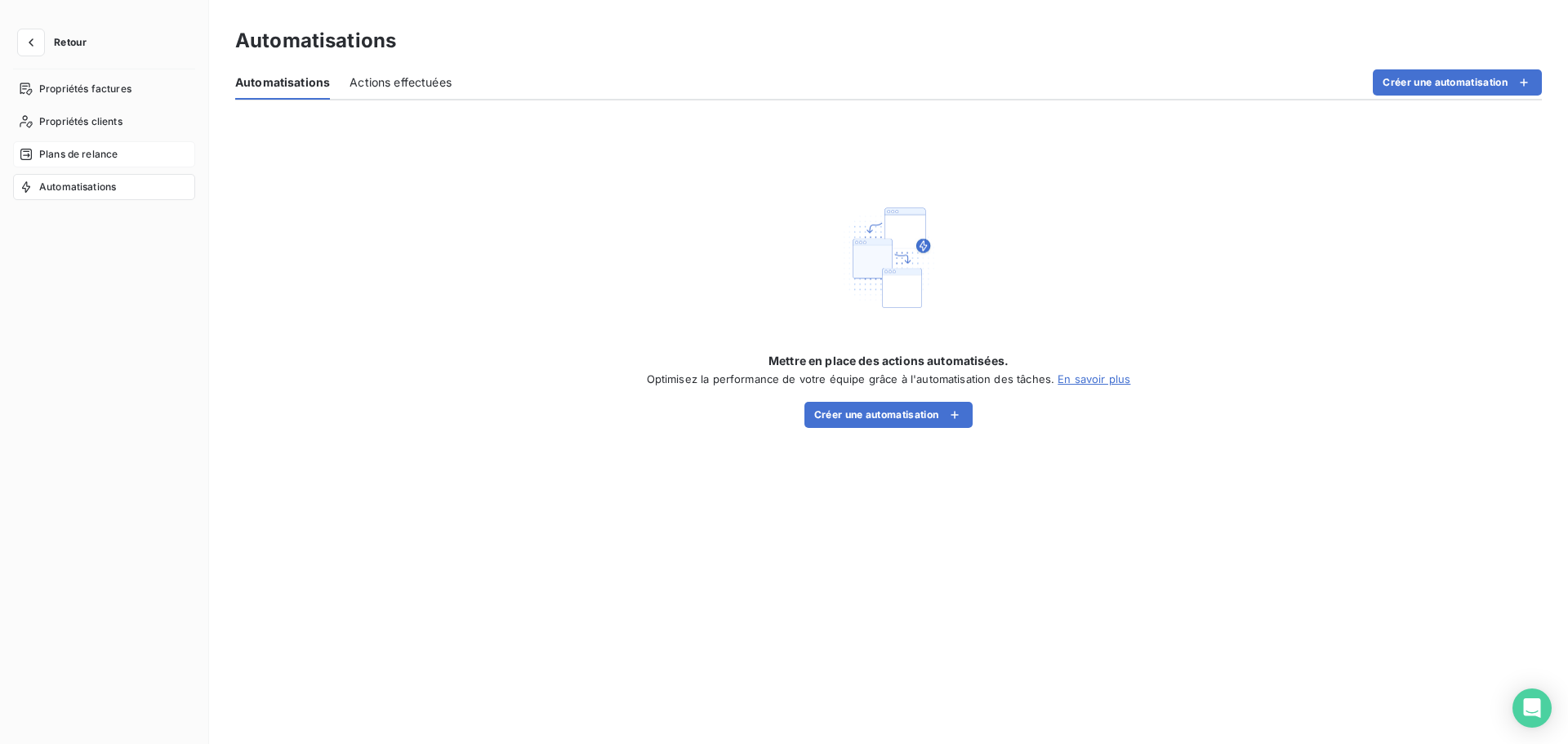
click at [99, 148] on span "Plans de relance" at bounding box center [78, 154] width 78 height 14
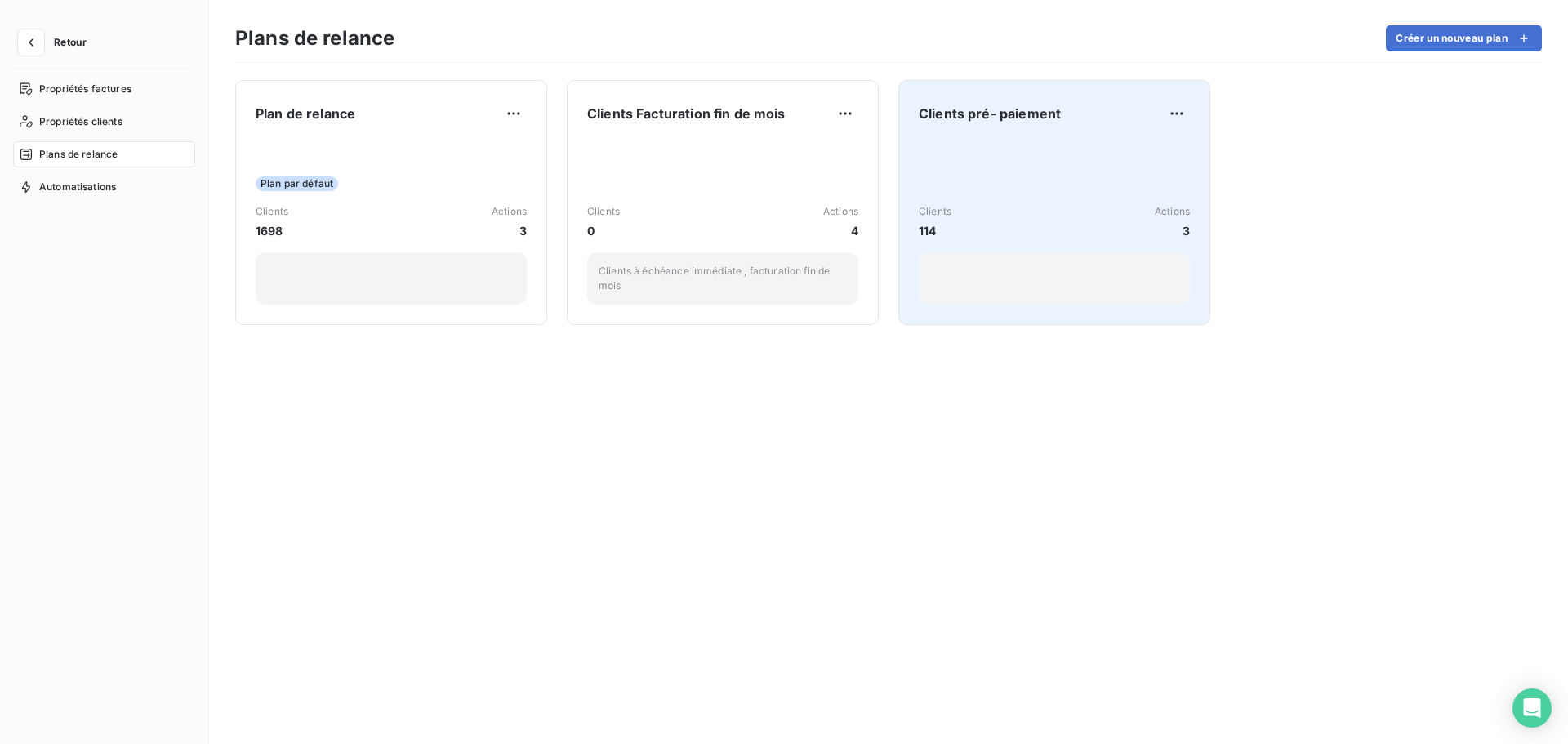
click at [1005, 120] on span "Clients pré- paiement" at bounding box center [990, 113] width 142 height 20
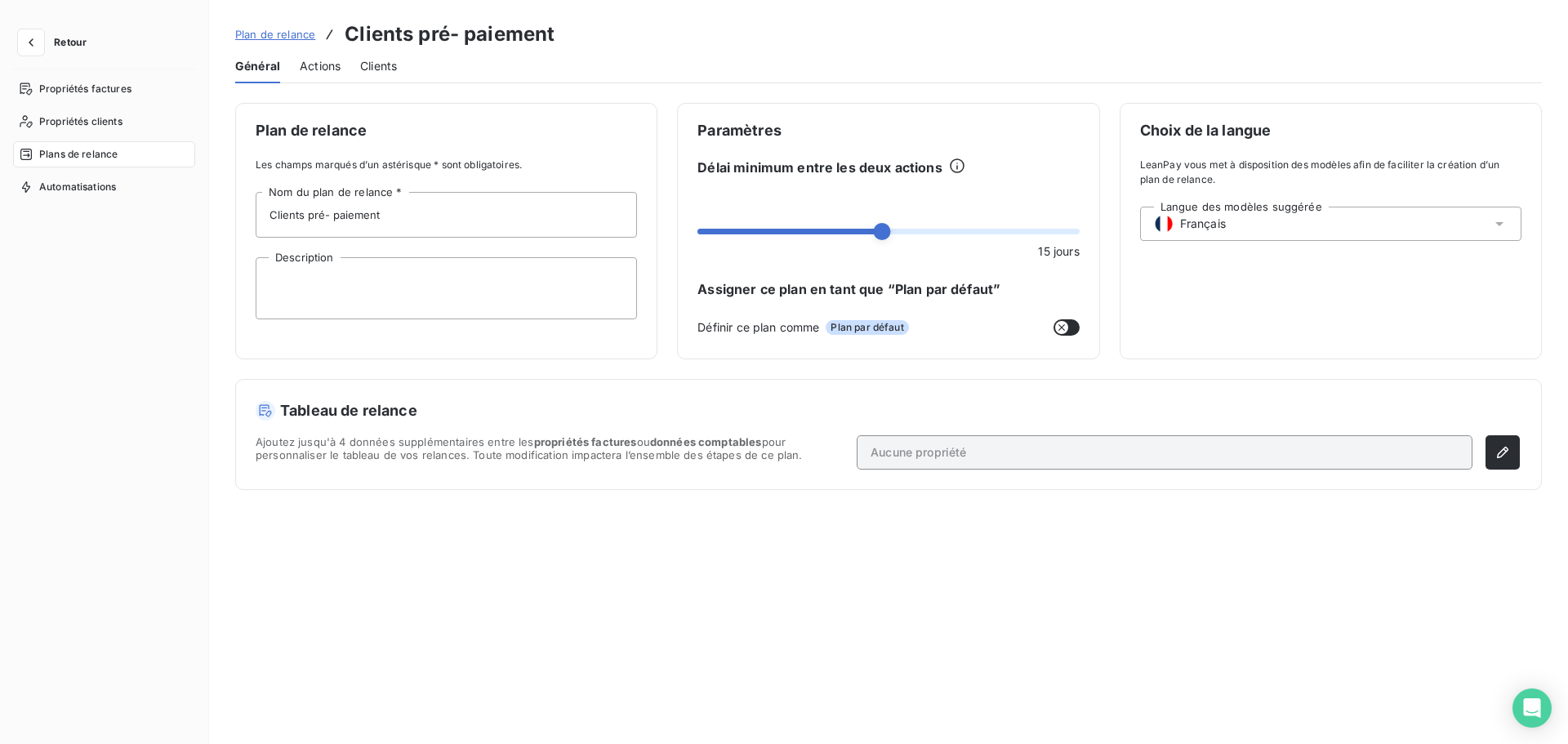
click at [313, 66] on span "Actions" at bounding box center [320, 65] width 41 height 16
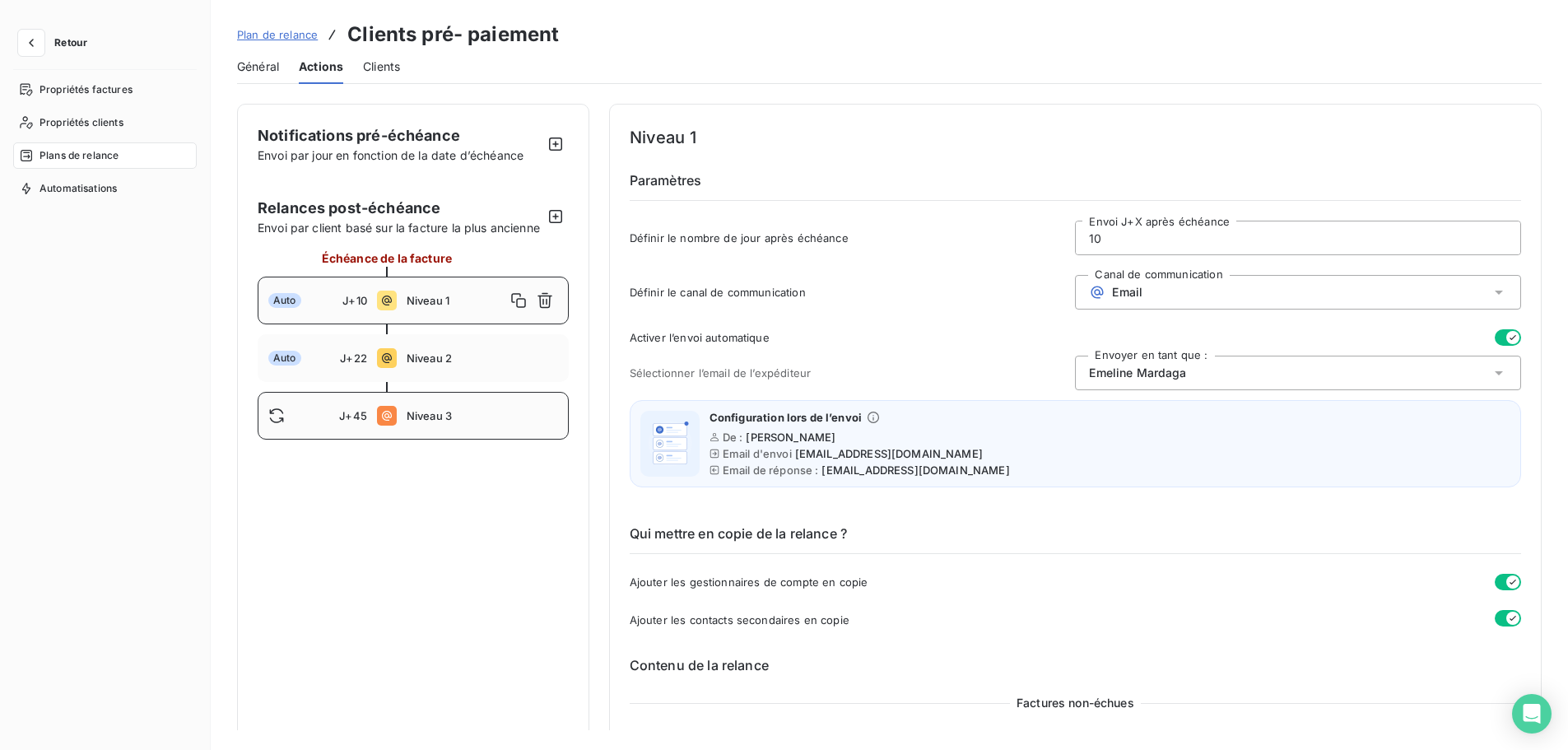
click at [403, 439] on div "J+45 Niveau 3" at bounding box center [413, 416] width 311 height 48
type input "45"
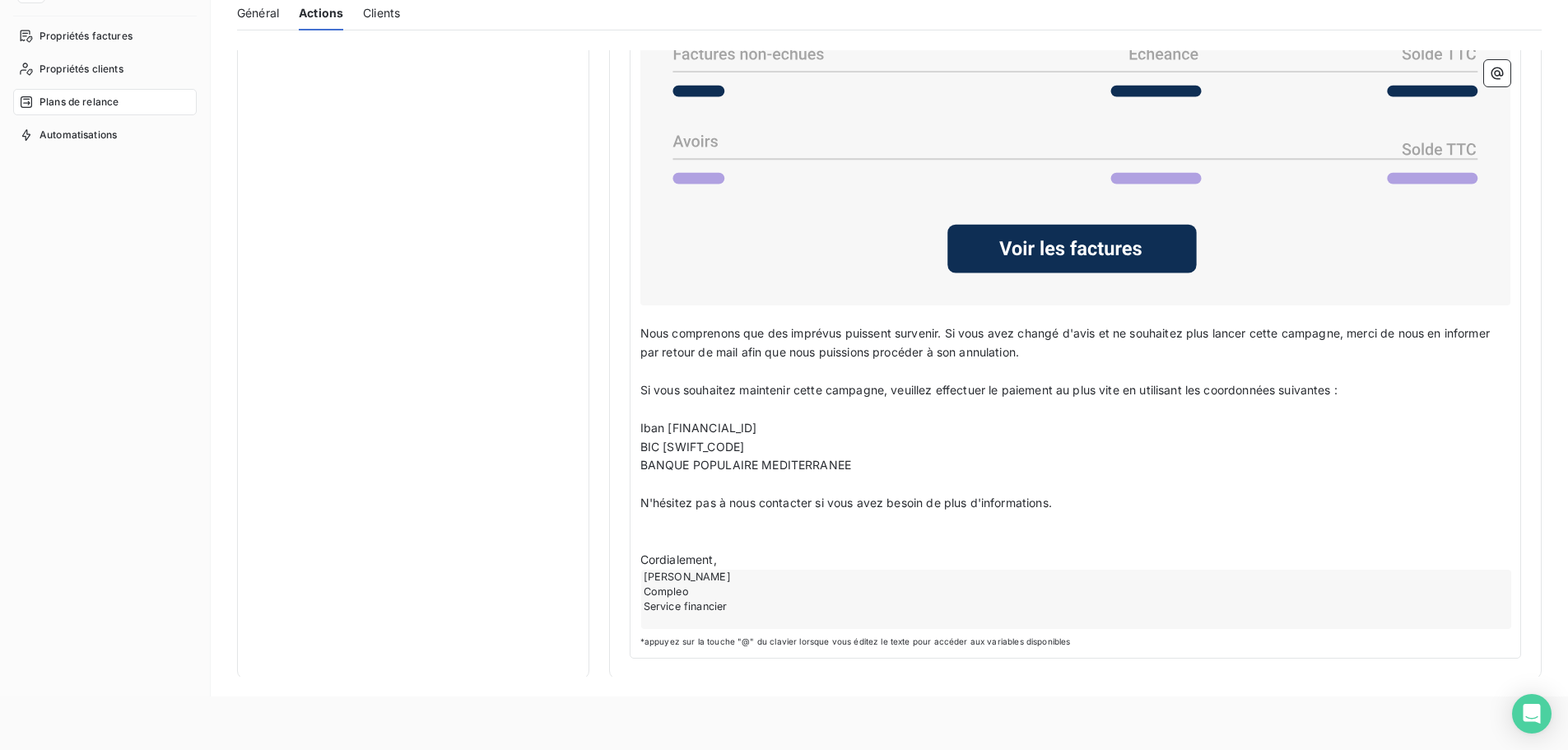
scroll to position [82, 0]
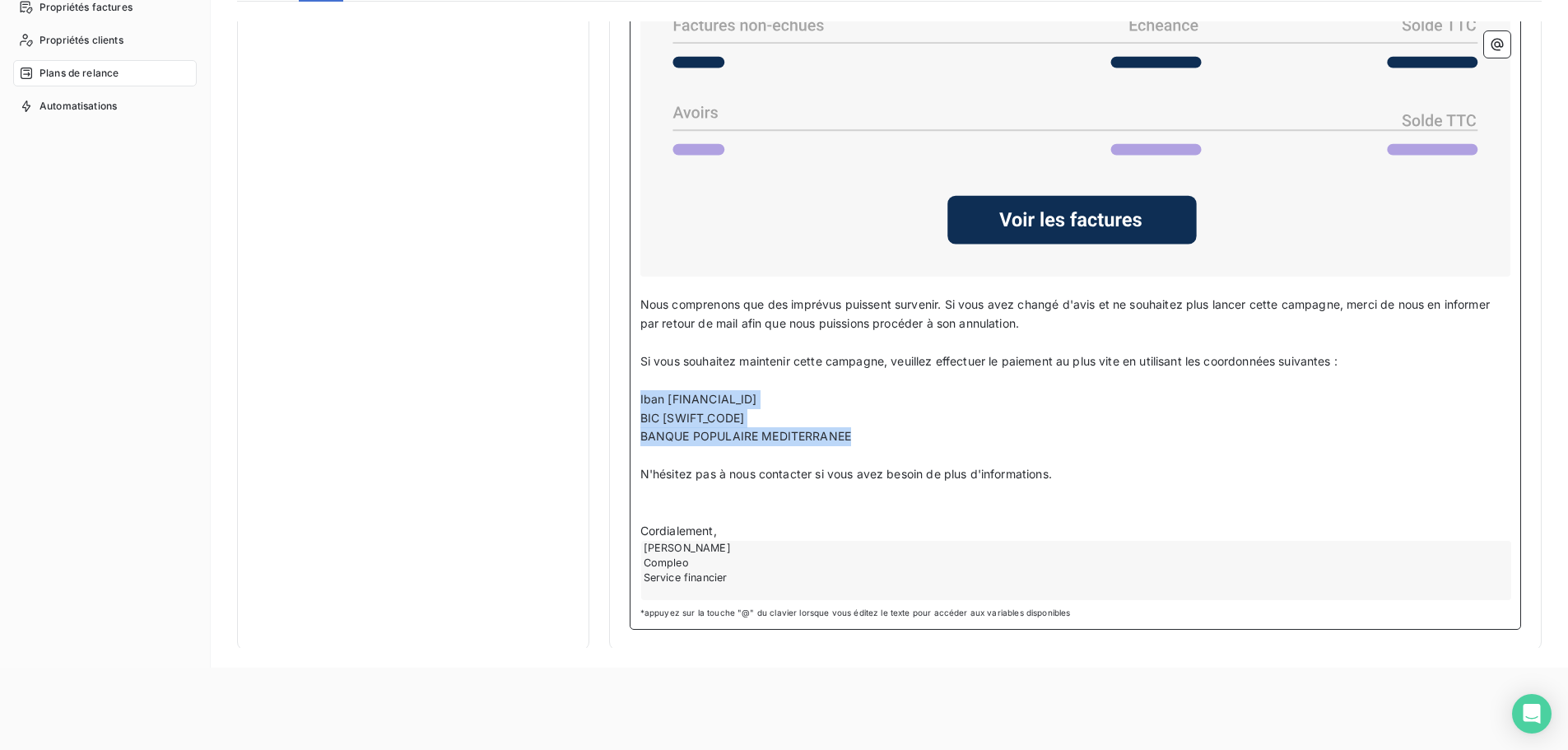
drag, startPoint x: 880, startPoint y: 428, endPoint x: 603, endPoint y: 393, distance: 279.2
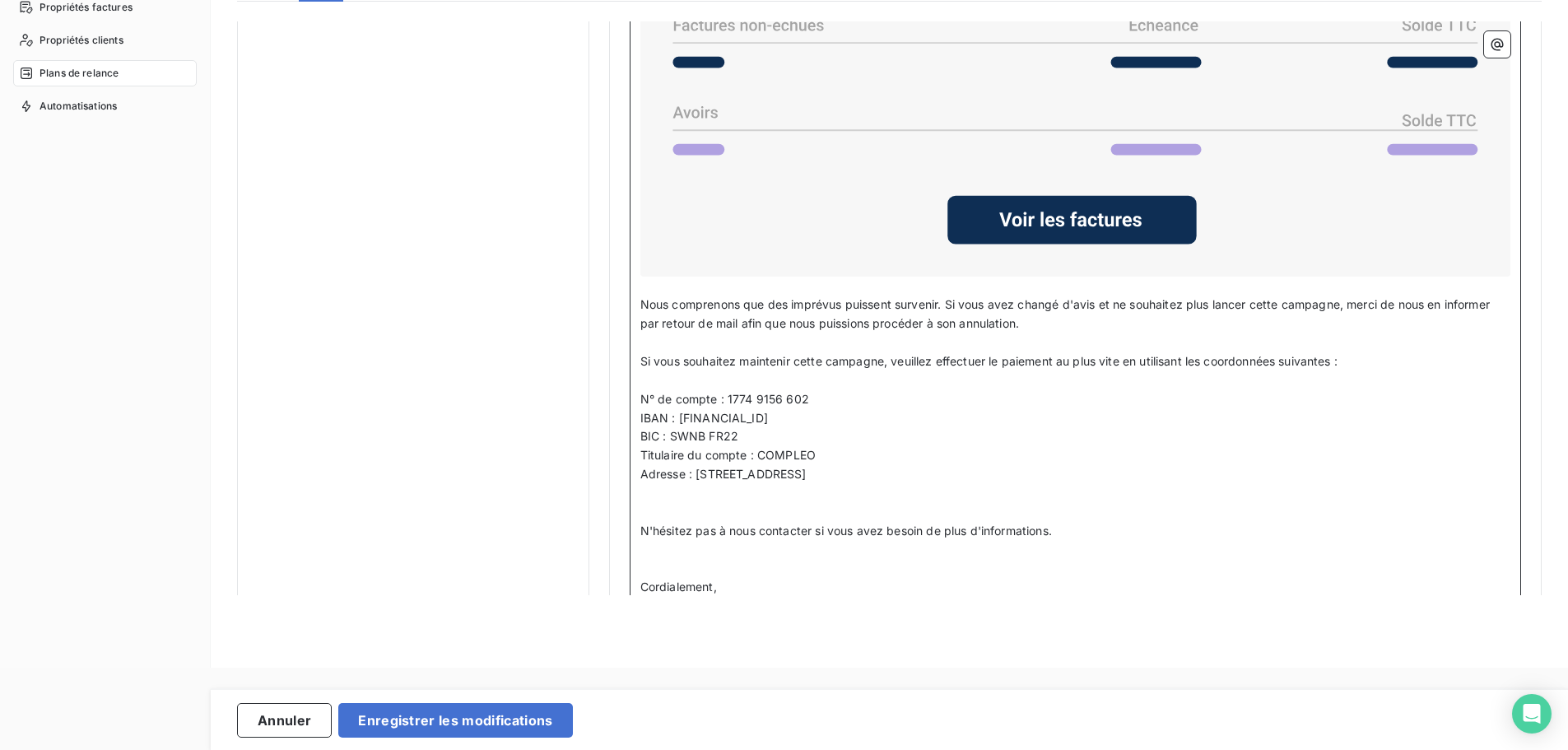
drag, startPoint x: 883, startPoint y: 472, endPoint x: 616, endPoint y: 458, distance: 267.4
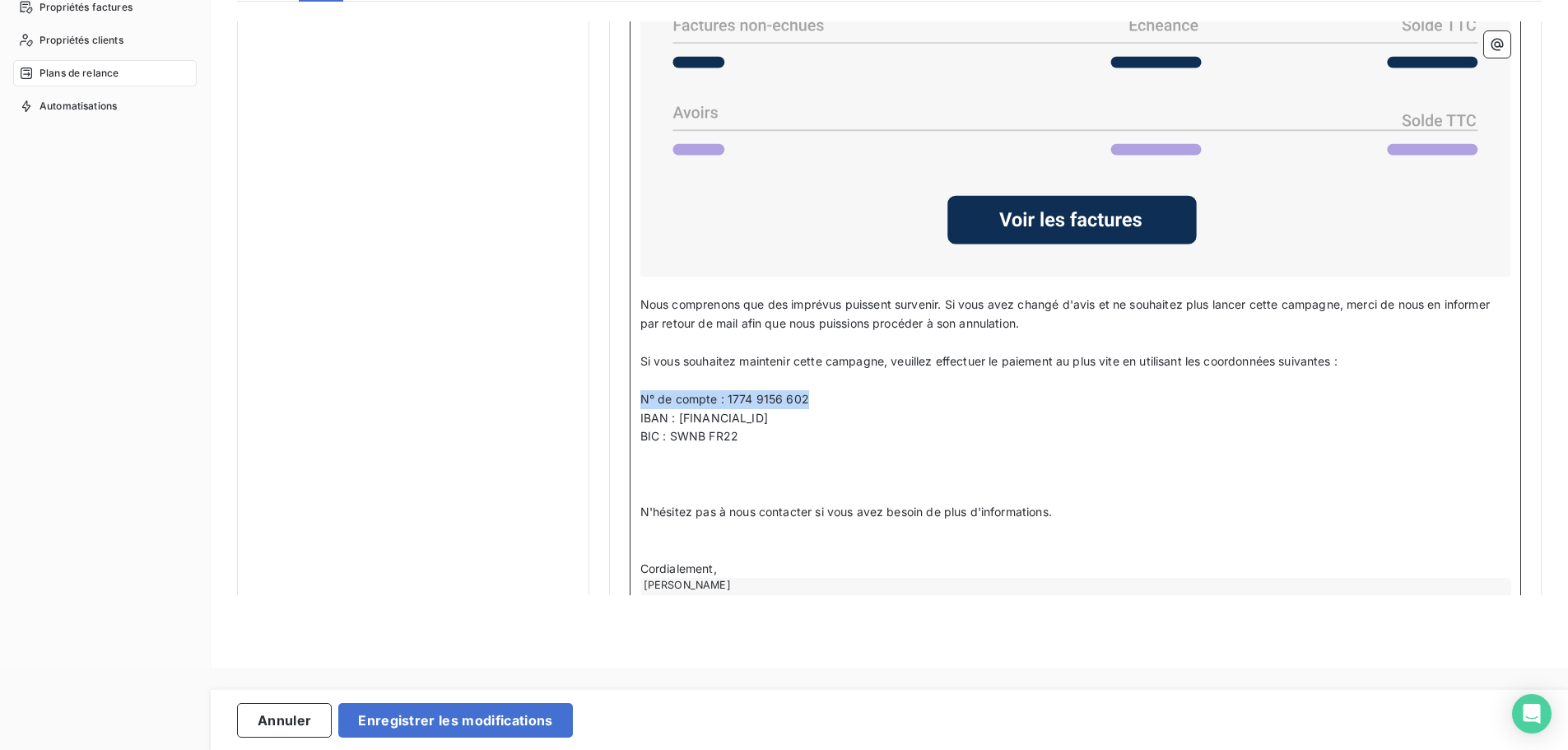
drag, startPoint x: 818, startPoint y: 393, endPoint x: 633, endPoint y: 404, distance: 185.3
click at [633, 404] on div "Bonjour Civilité du contact ﻿ Nom de famille du contact ﻿ ﻿ ﻿ Nous vous envoyon…" at bounding box center [1075, 181] width 891 height 973
click at [778, 440] on p "BIC : SWNB FR22" at bounding box center [1076, 437] width 870 height 19
click at [1155, 382] on p "﻿" at bounding box center [1076, 381] width 870 height 19
click at [657, 395] on p "﻿" at bounding box center [1076, 400] width 870 height 19
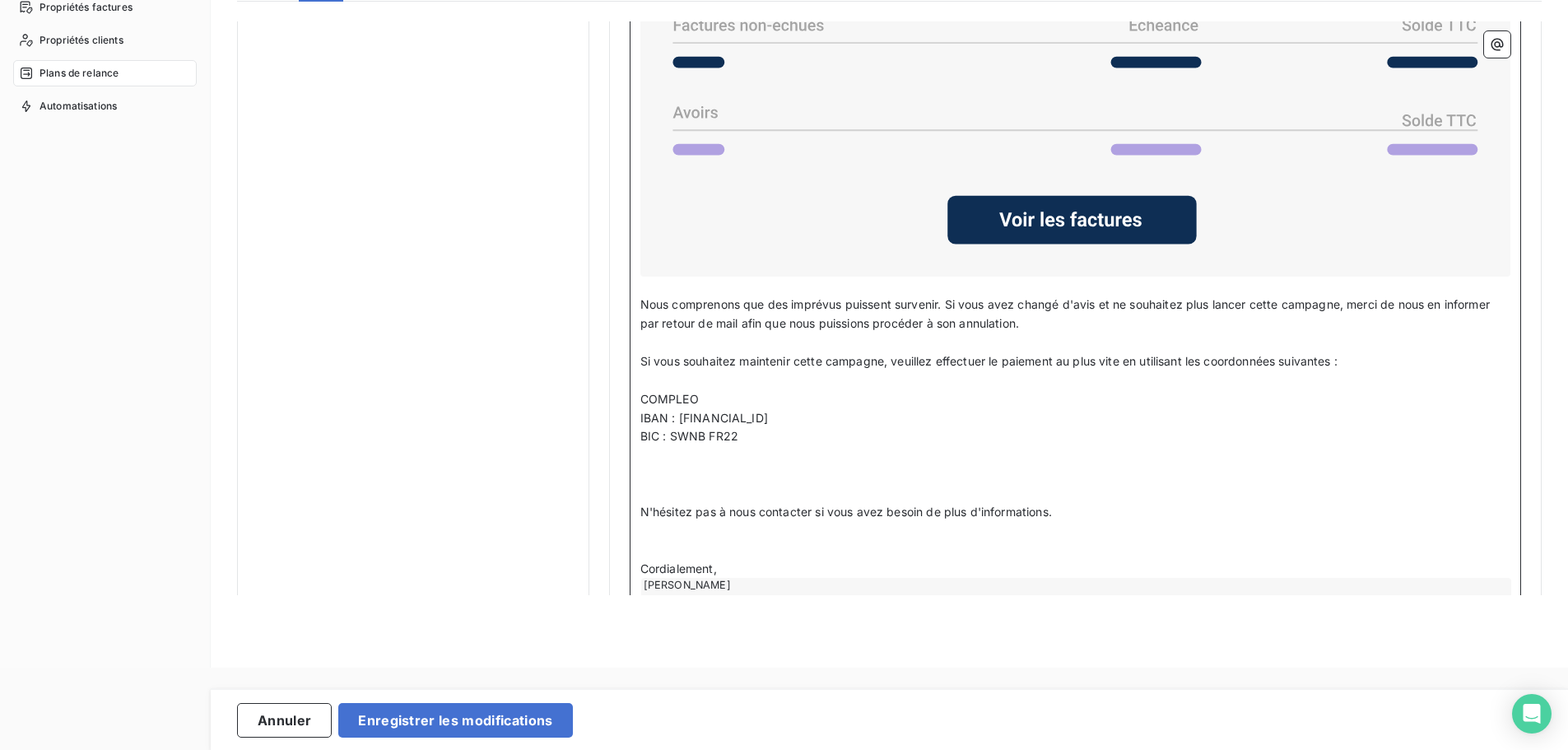
click at [713, 479] on p "﻿" at bounding box center [1076, 474] width 870 height 19
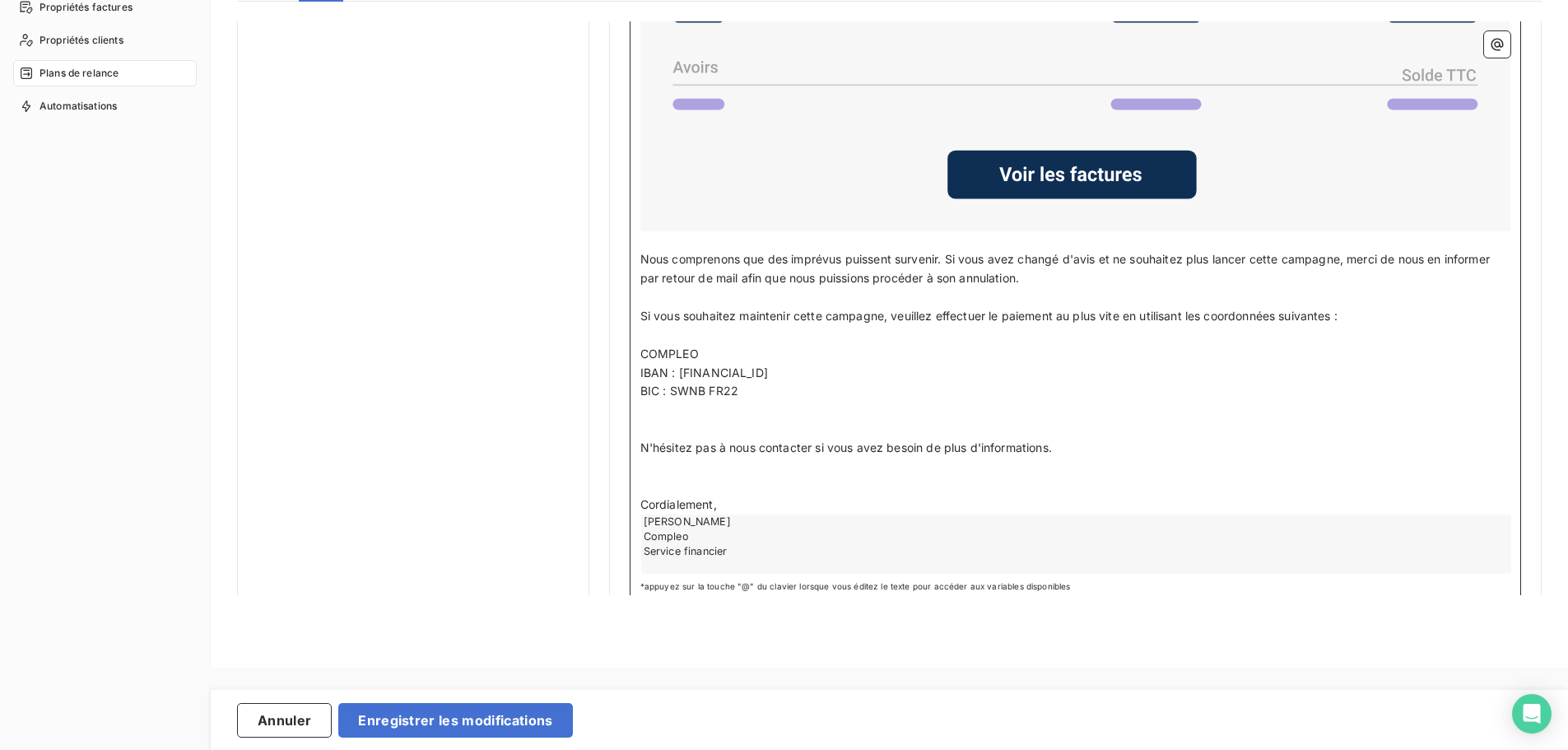
scroll to position [1519, 0]
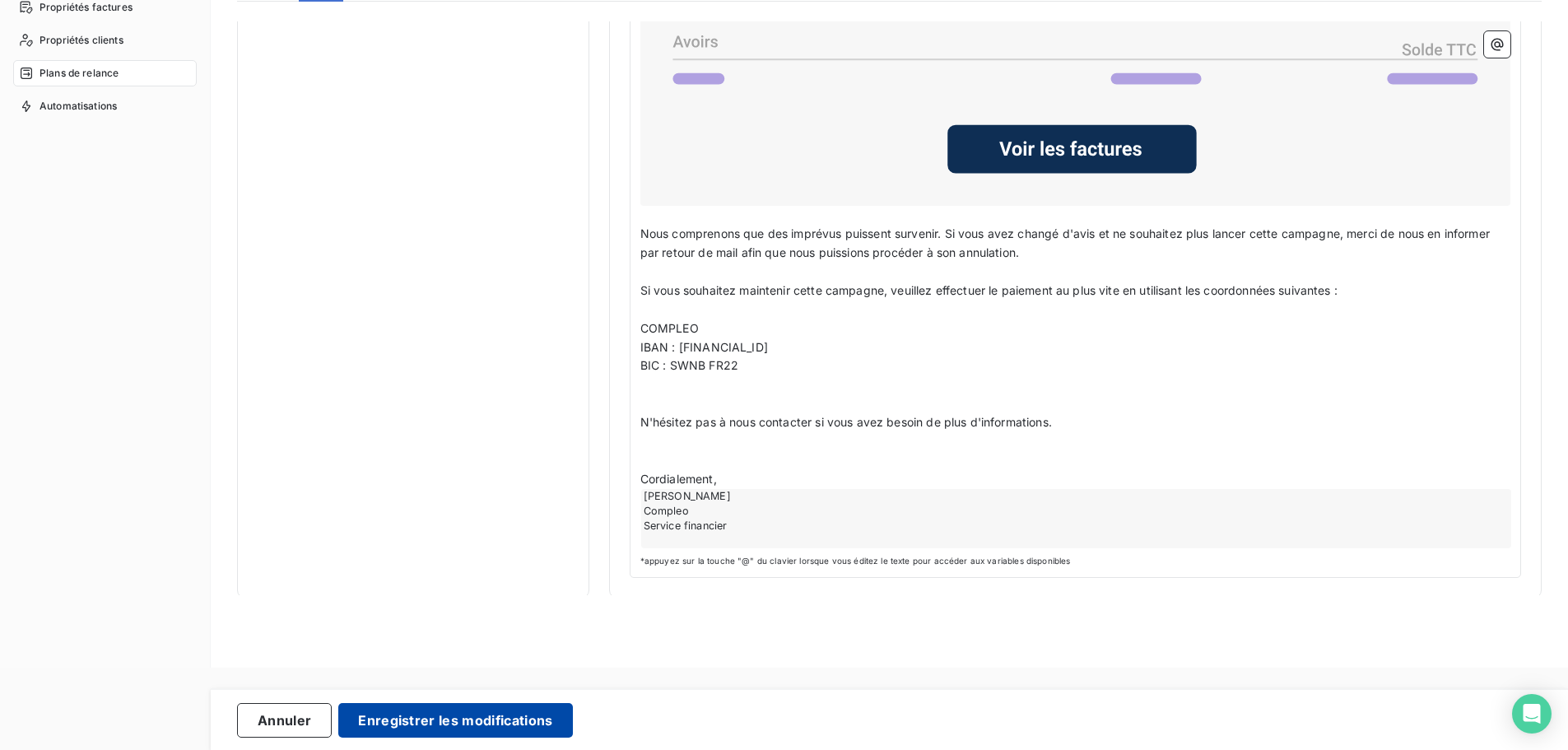
click at [447, 713] on button "Enregistrer les modifications" at bounding box center [455, 720] width 234 height 34
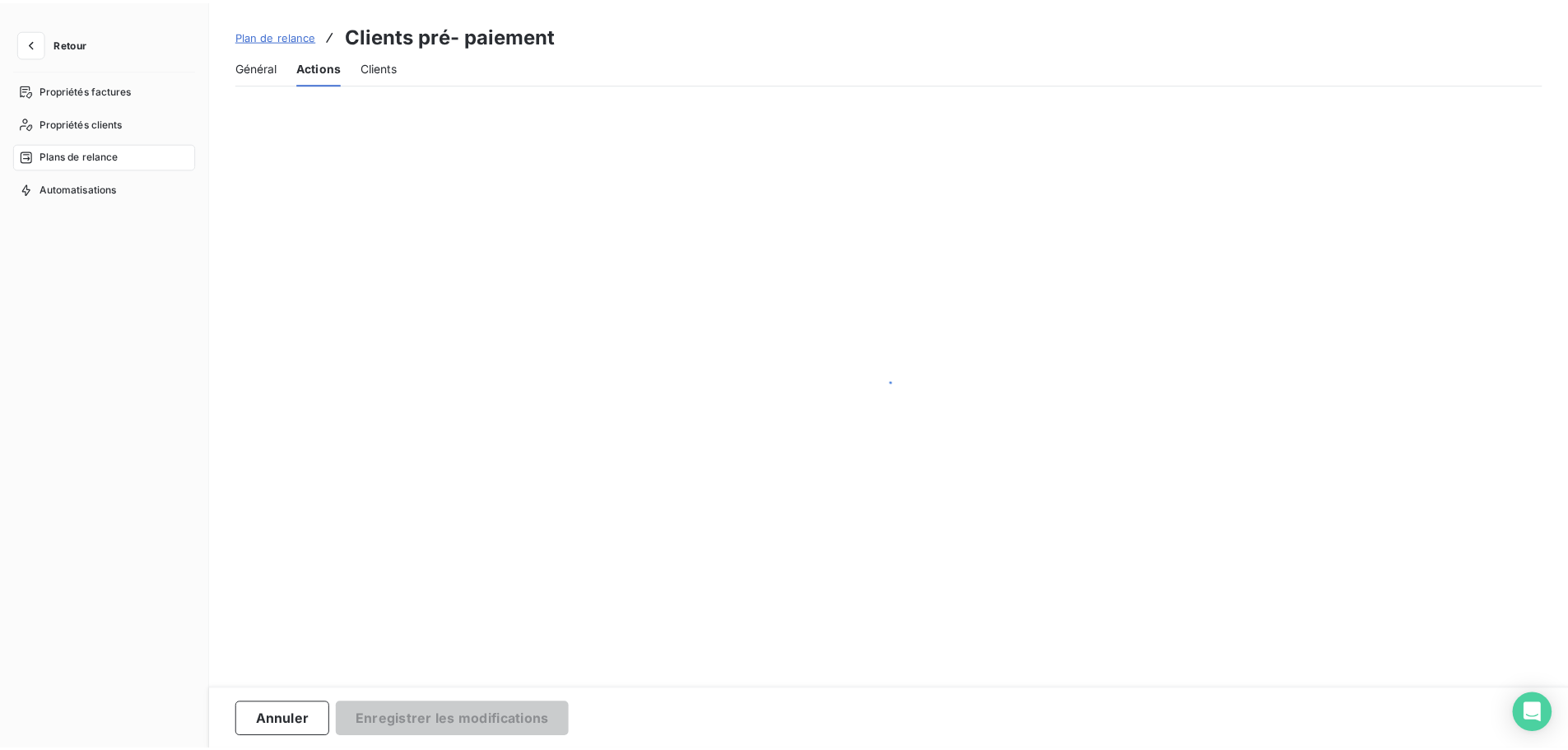
scroll to position [0, 0]
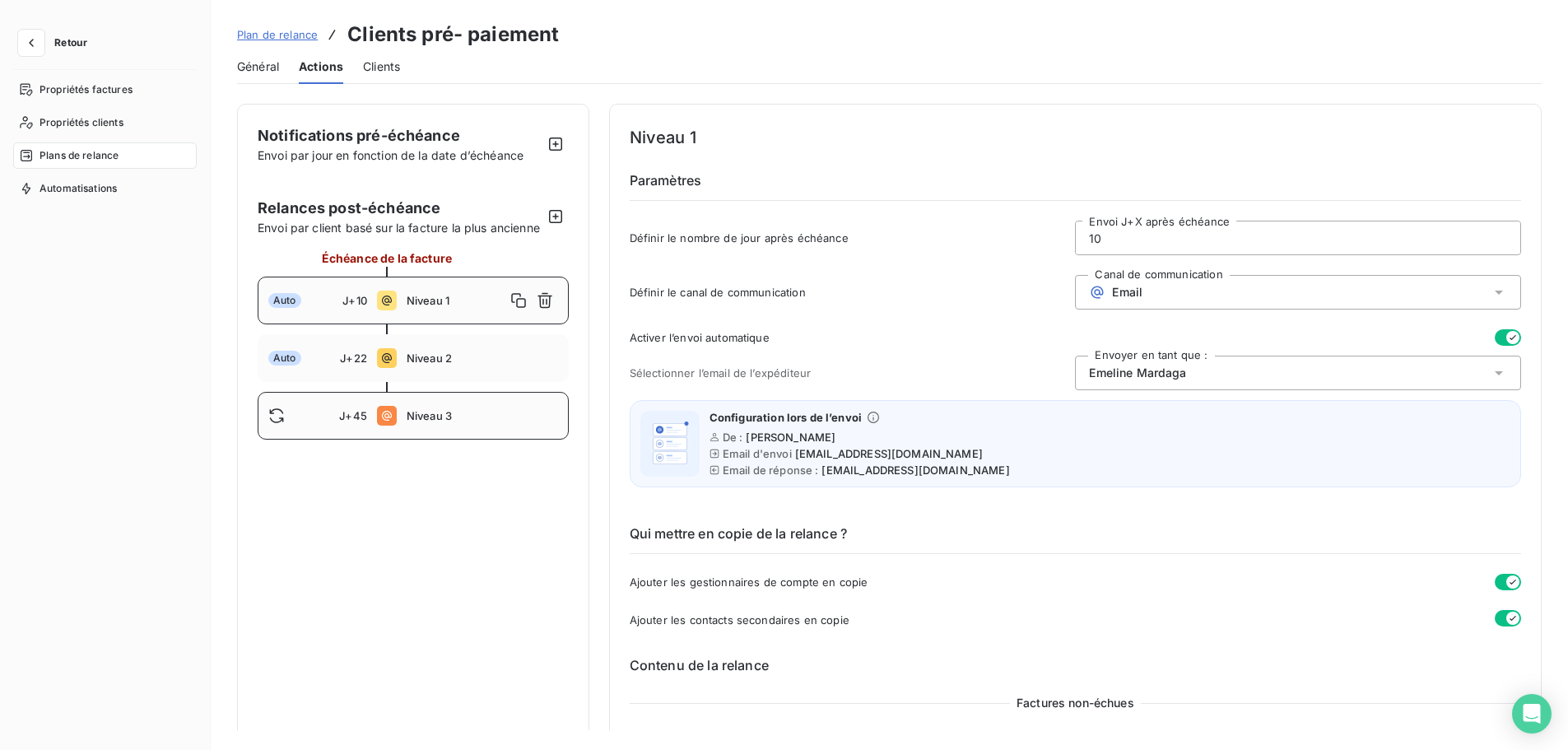
click at [432, 422] on span "Niveau 3" at bounding box center [482, 415] width 152 height 13
type input "45"
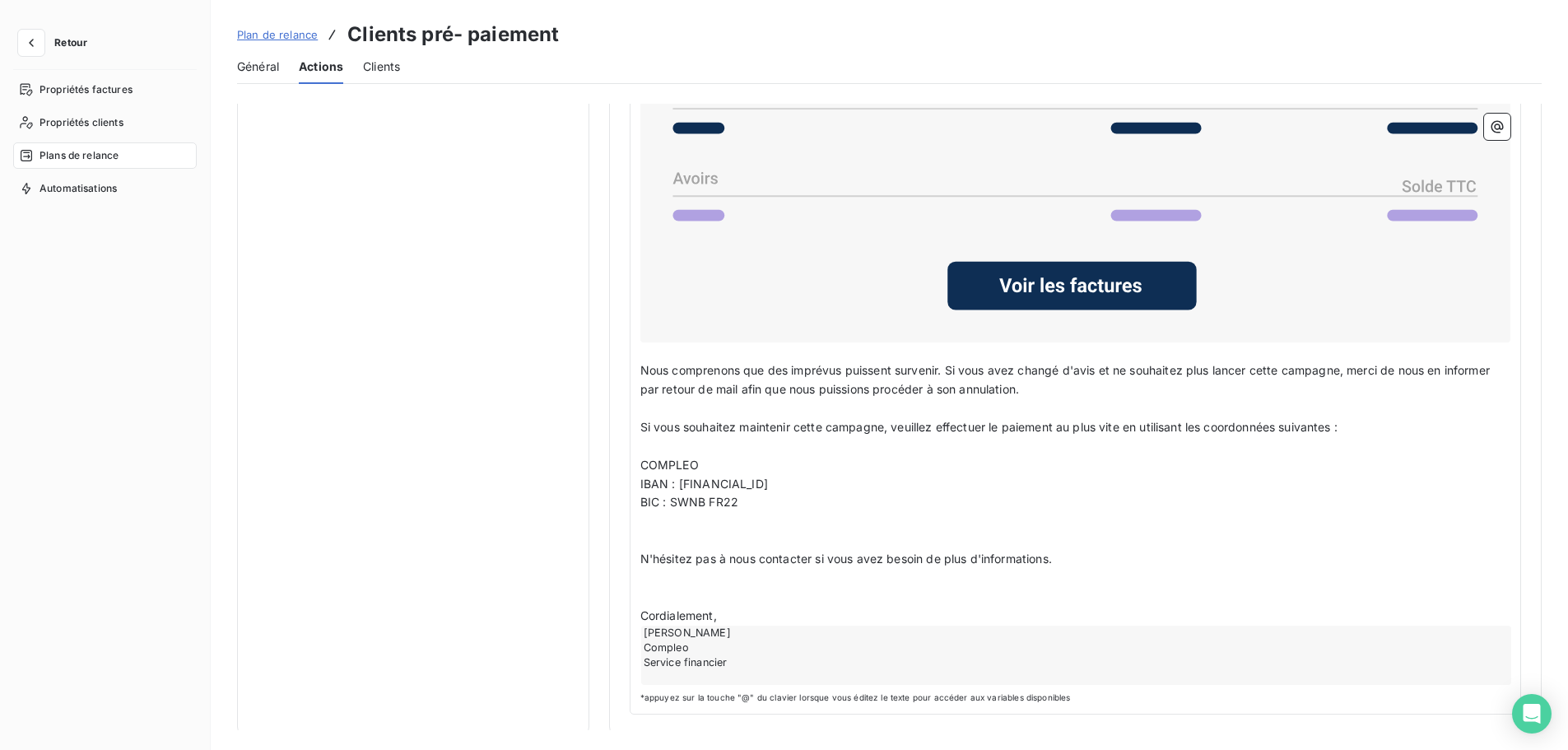
scroll to position [1466, 0]
